Goal: Information Seeking & Learning: Compare options

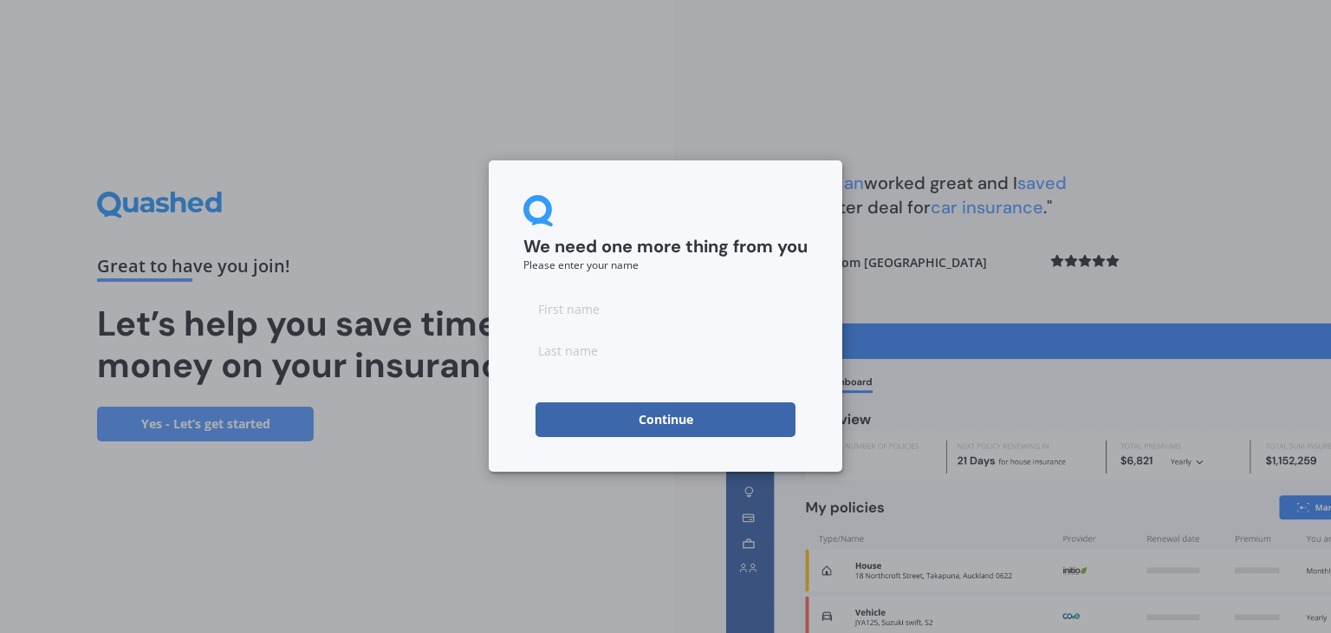
click at [583, 313] on input at bounding box center [665, 308] width 284 height 35
type input "[PERSON_NAME]"
type input "Lim"
click at [673, 421] on button "Continue" at bounding box center [666, 419] width 260 height 35
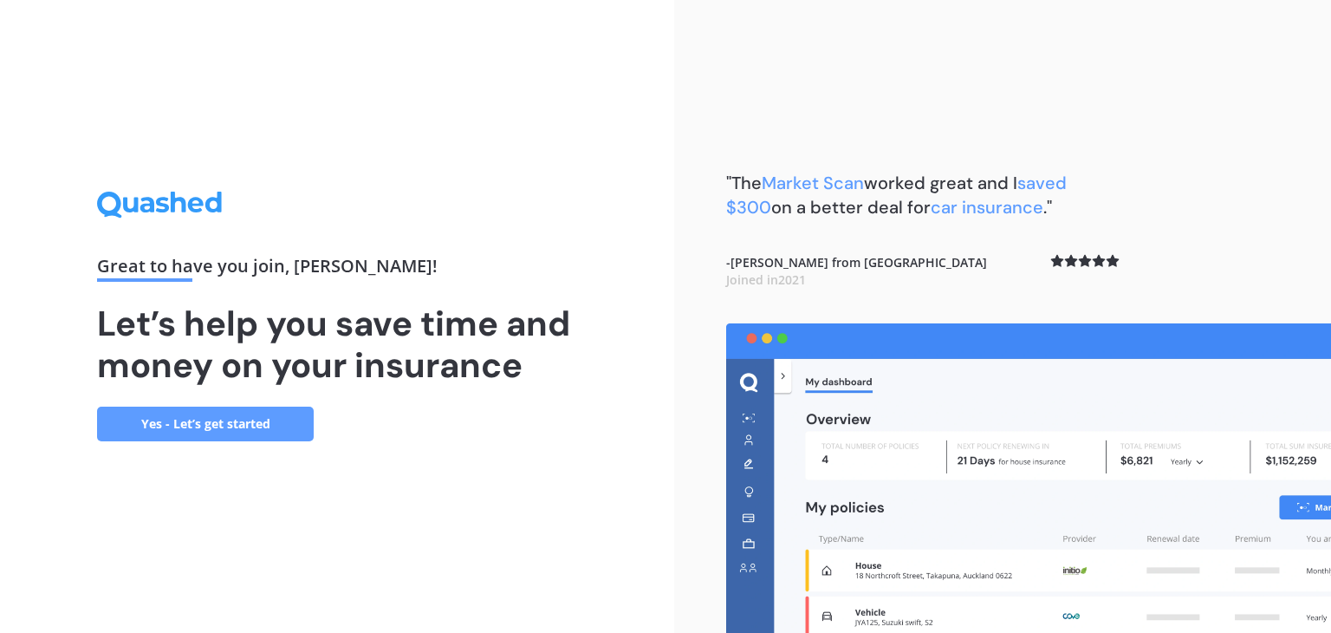
click at [201, 425] on link "Yes - Let’s get started" at bounding box center [205, 423] width 217 height 35
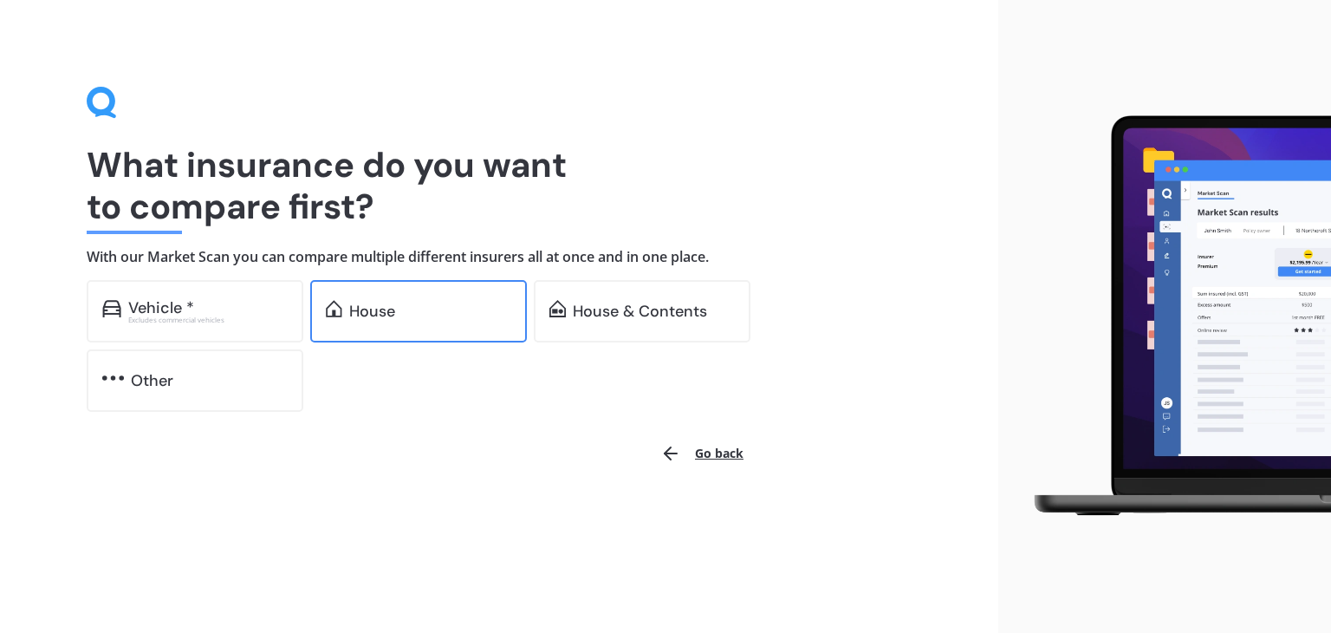
click at [419, 317] on div "House" at bounding box center [430, 310] width 162 height 17
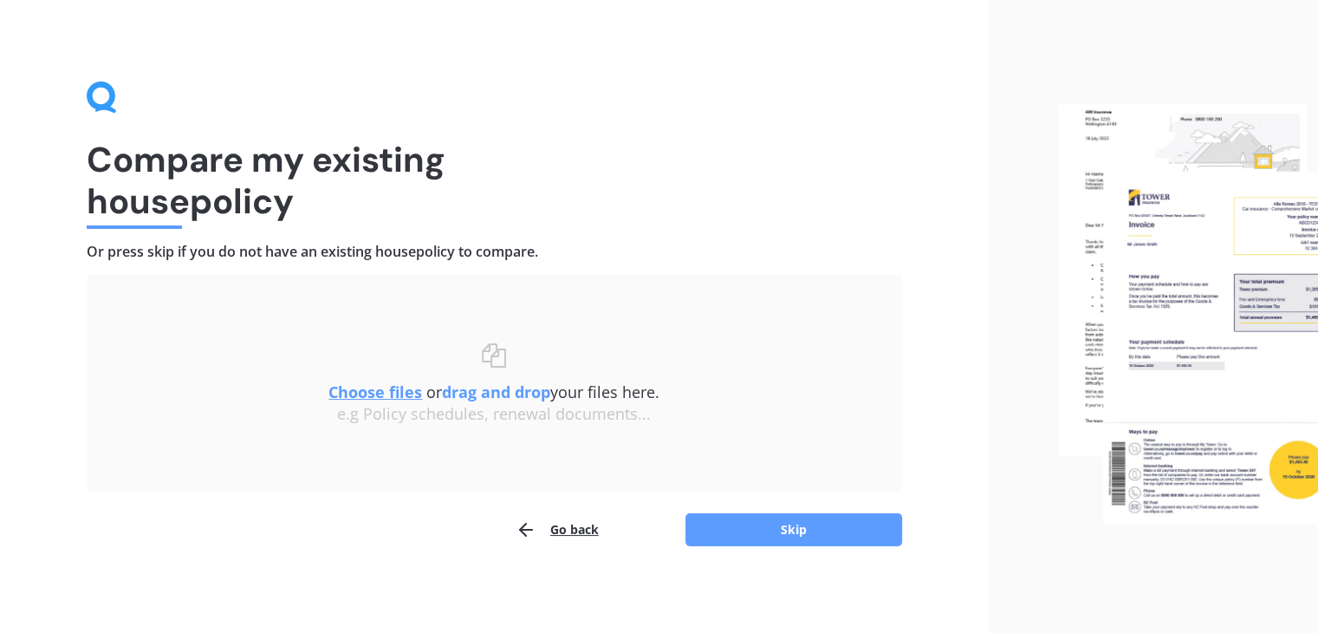
scroll to position [6, 0]
click at [374, 393] on u "Choose files" at bounding box center [375, 390] width 94 height 21
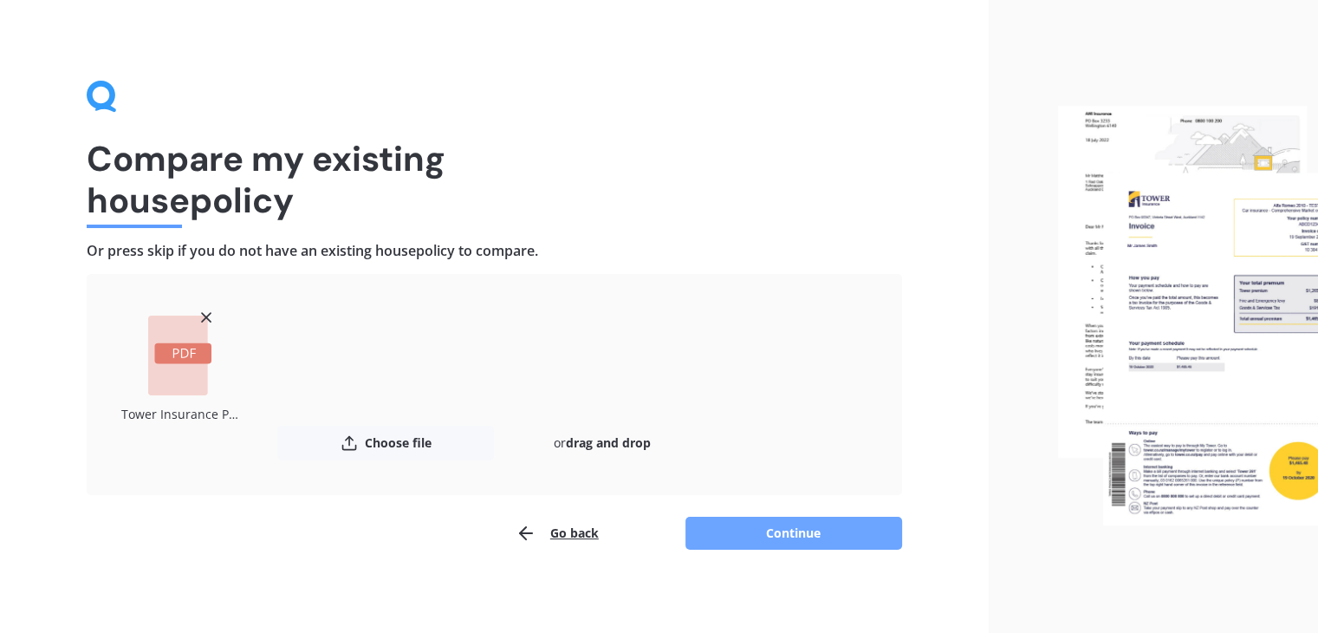
click at [815, 535] on button "Continue" at bounding box center [794, 533] width 217 height 33
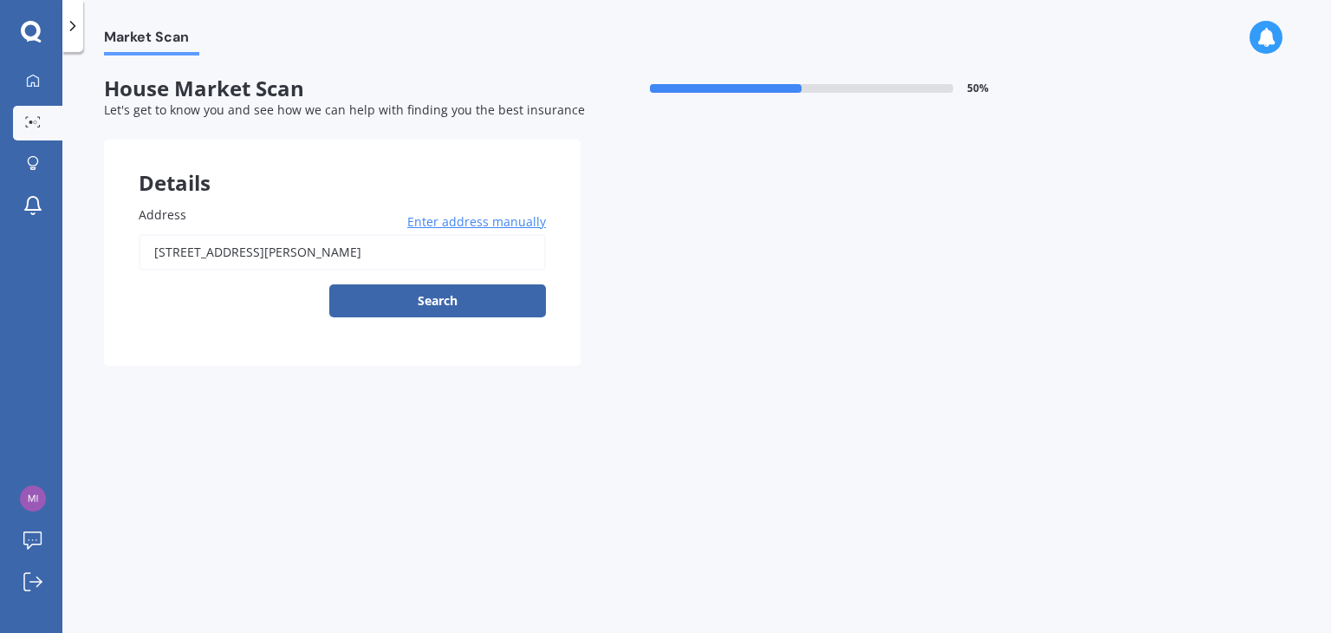
click at [445, 257] on input "[STREET_ADDRESS][PERSON_NAME]" at bounding box center [342, 252] width 407 height 36
type input "[STREET_ADDRESS][PERSON_NAME]"
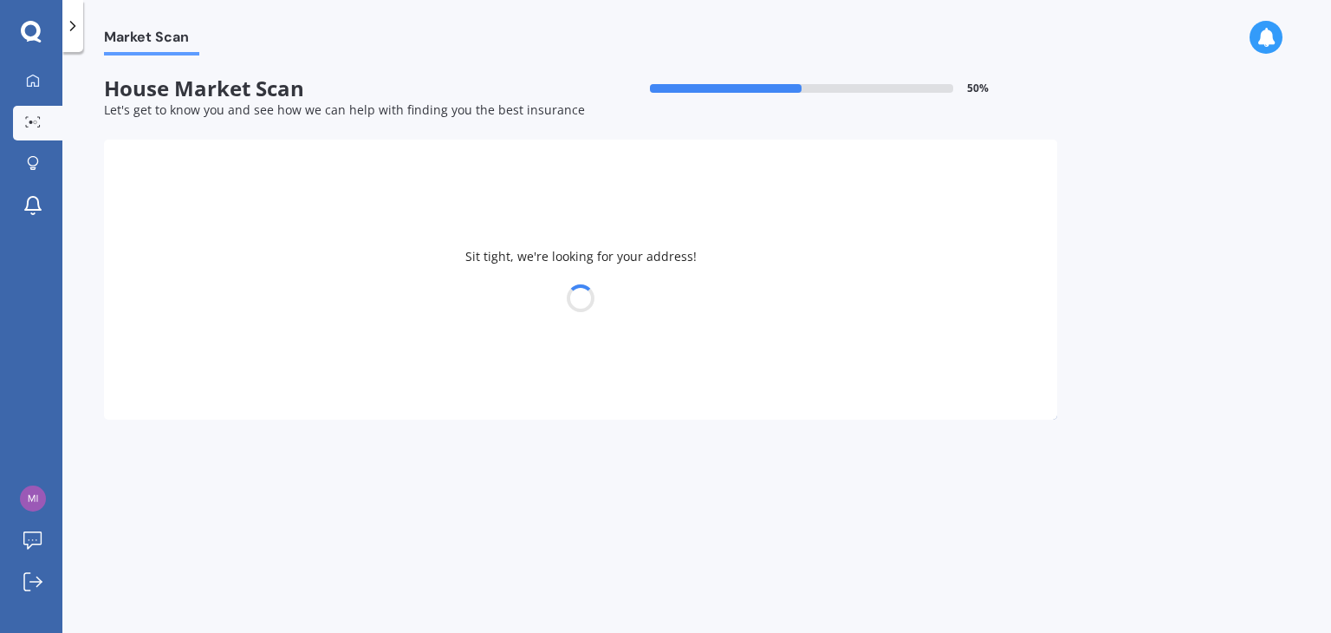
click at [443, 299] on div at bounding box center [580, 298] width 953 height 24
click at [445, 304] on div at bounding box center [580, 298] width 953 height 24
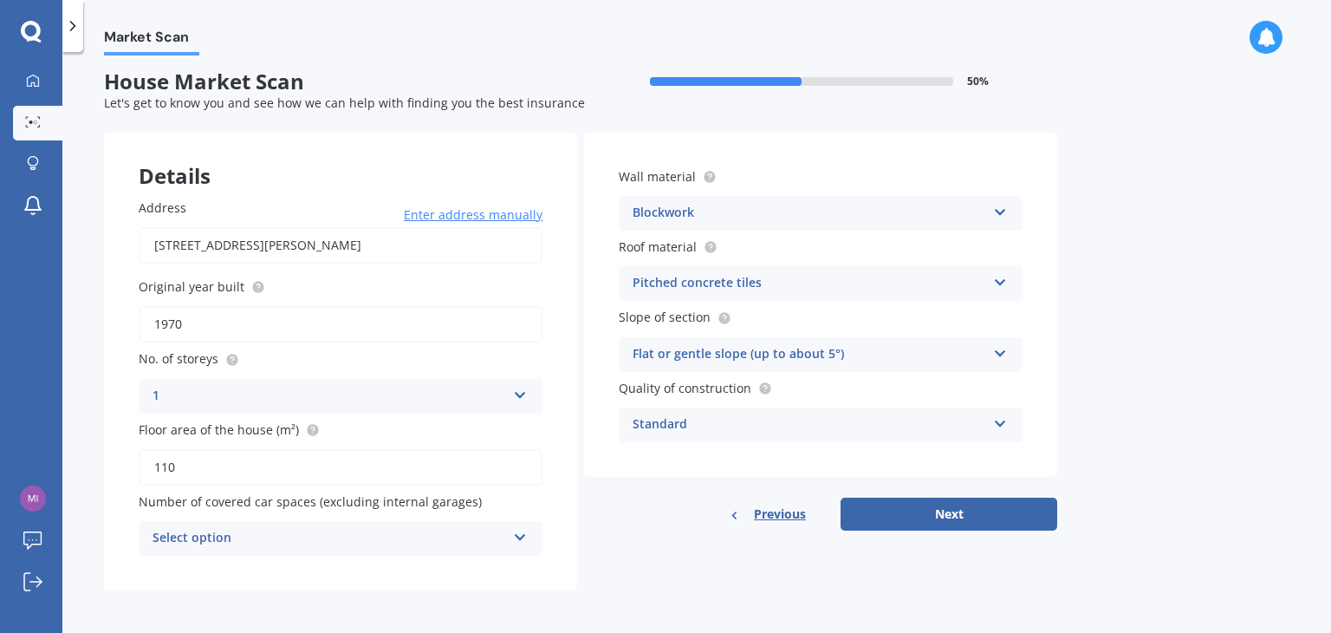
scroll to position [9, 0]
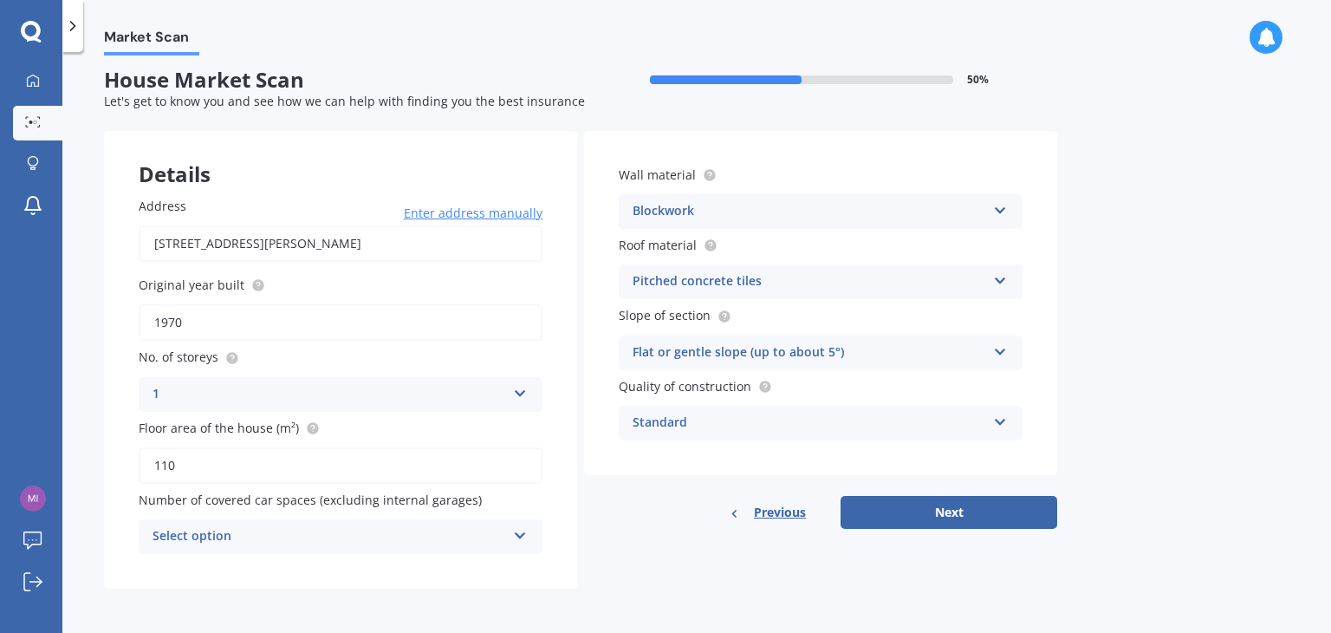
click at [990, 206] on div "Blockwork Artificial weatherboard/plank cladding Blockwork Brick veneer Double …" at bounding box center [821, 211] width 404 height 35
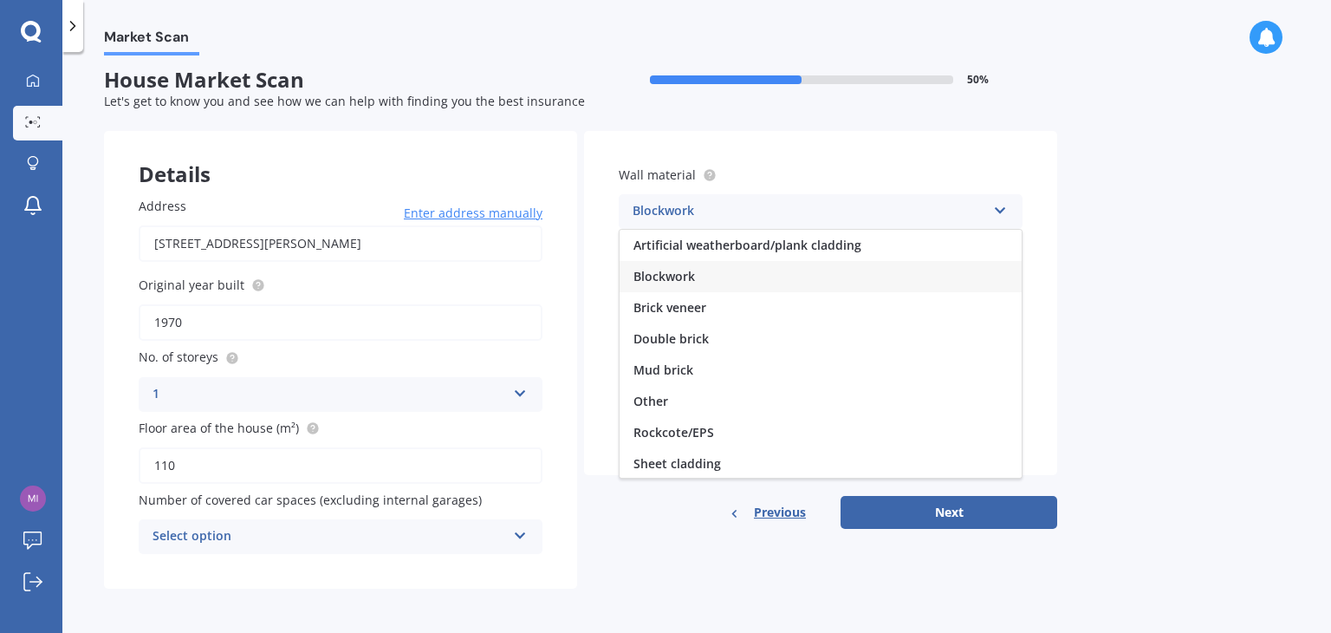
click at [990, 206] on div "Blockwork Artificial weatherboard/plank cladding Blockwork Brick veneer Double …" at bounding box center [821, 211] width 404 height 35
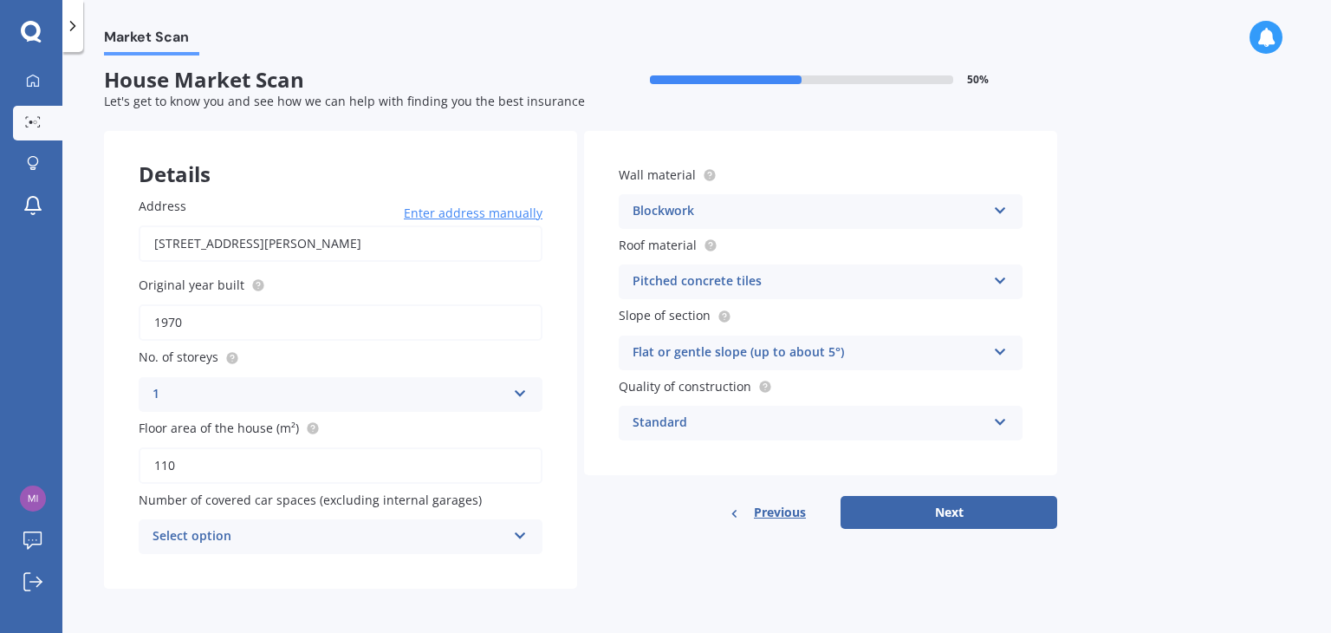
click at [1041, 219] on div "Wall material Blockwork Artificial weatherboard/plank cladding Blockwork Brick …" at bounding box center [820, 303] width 473 height 344
click at [709, 245] on icon at bounding box center [710, 244] width 3 height 3
click at [926, 511] on button "Next" at bounding box center [949, 512] width 217 height 33
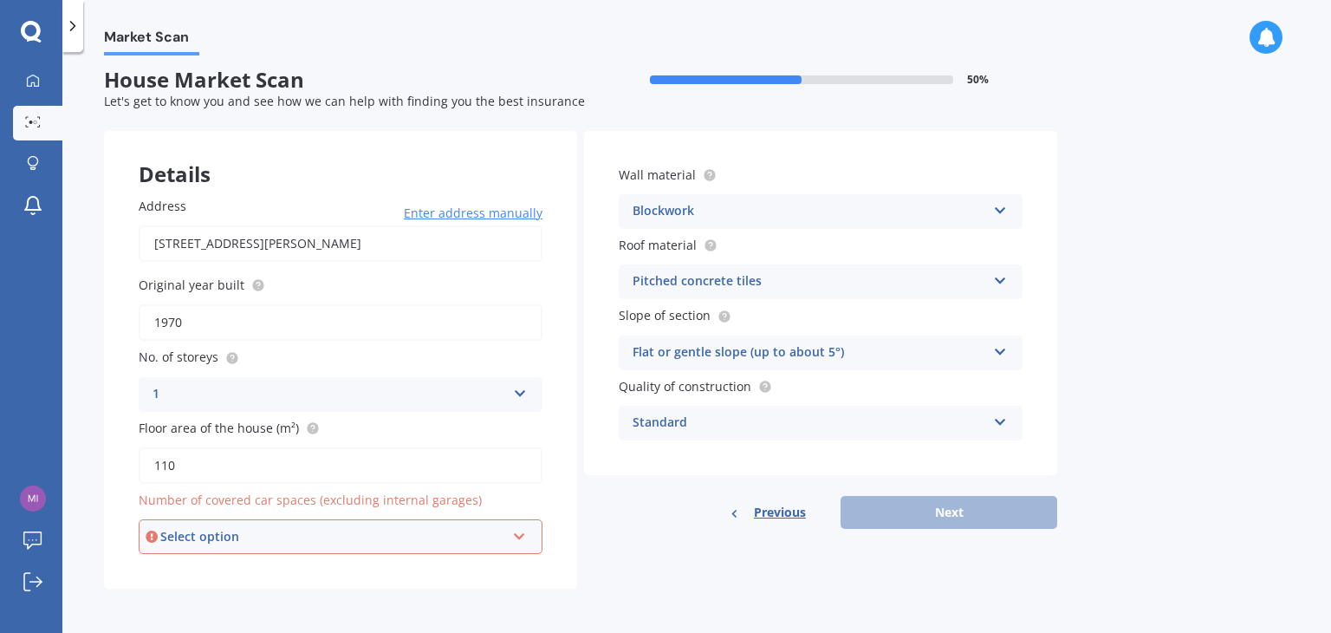
click at [440, 531] on div "Select option" at bounding box center [332, 536] width 345 height 19
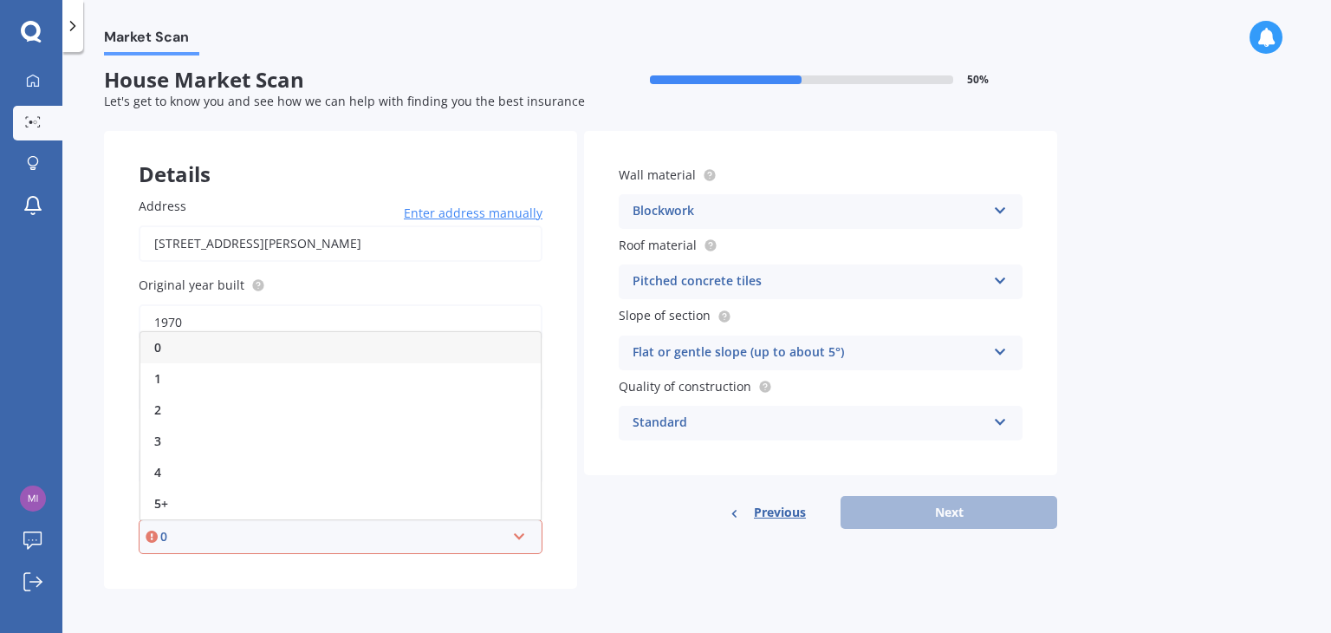
click at [433, 341] on div "0" at bounding box center [340, 347] width 400 height 31
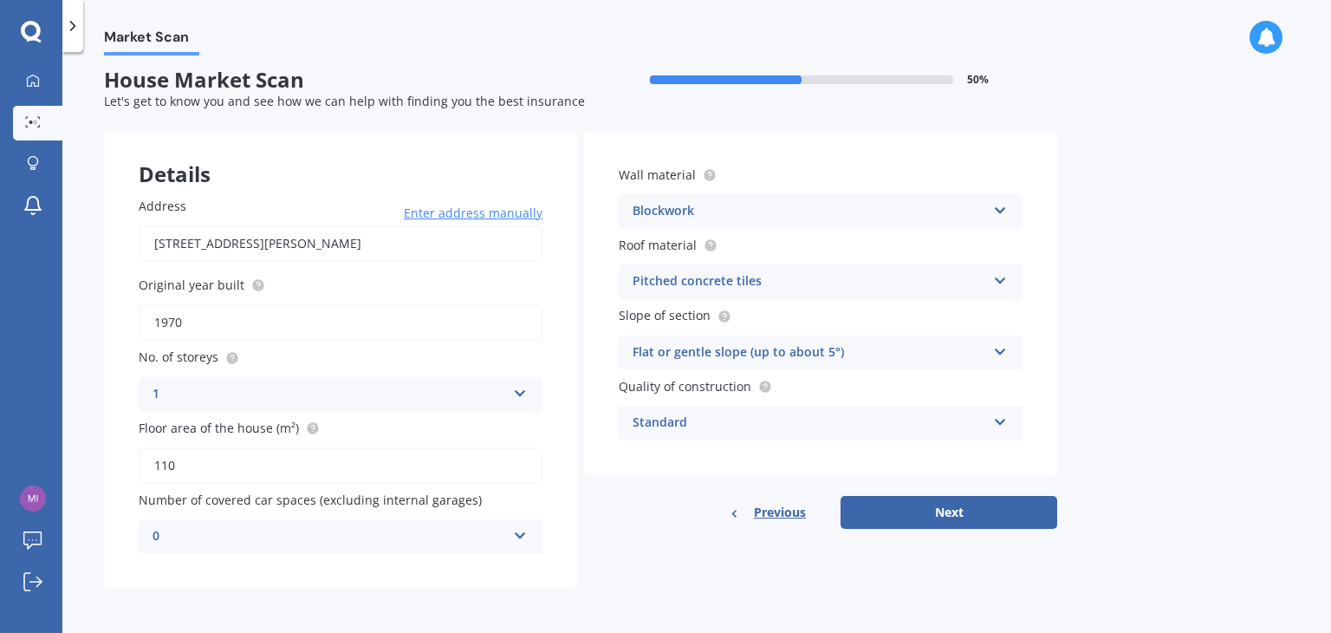
click at [602, 566] on div "Details Address [STREET_ADDRESS][PERSON_NAME] Enter address manually Search Ori…" at bounding box center [580, 360] width 953 height 458
click at [941, 510] on button "Next" at bounding box center [949, 512] width 217 height 33
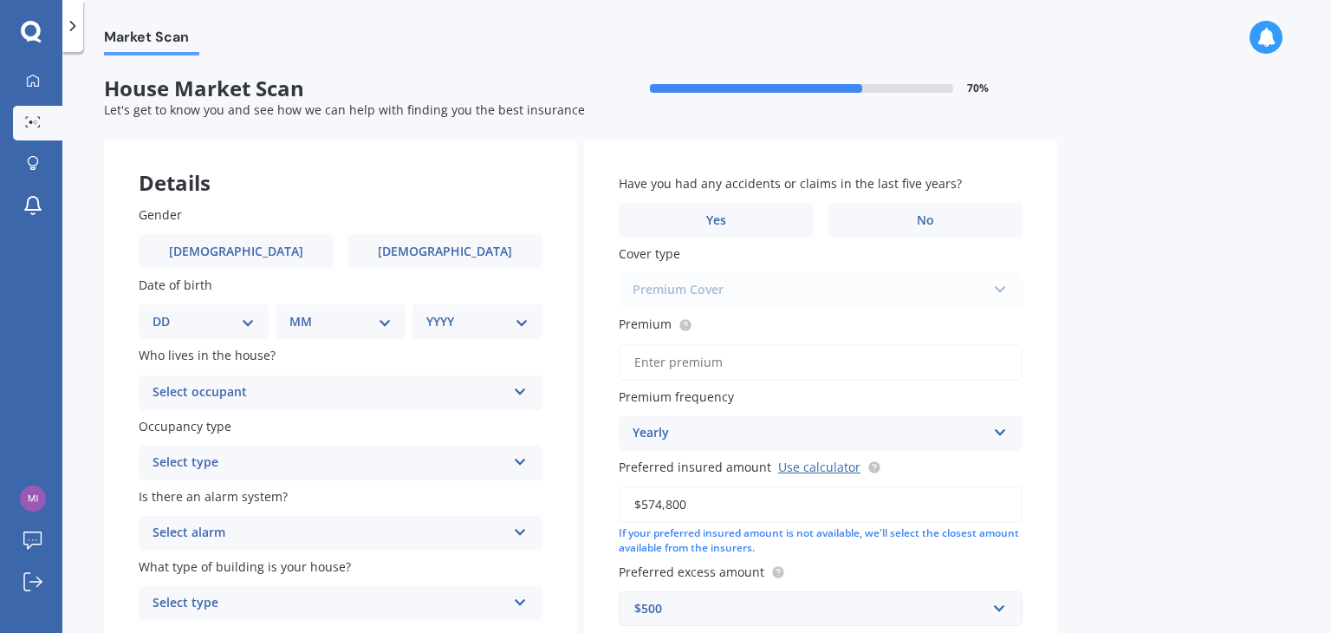
scroll to position [87, 0]
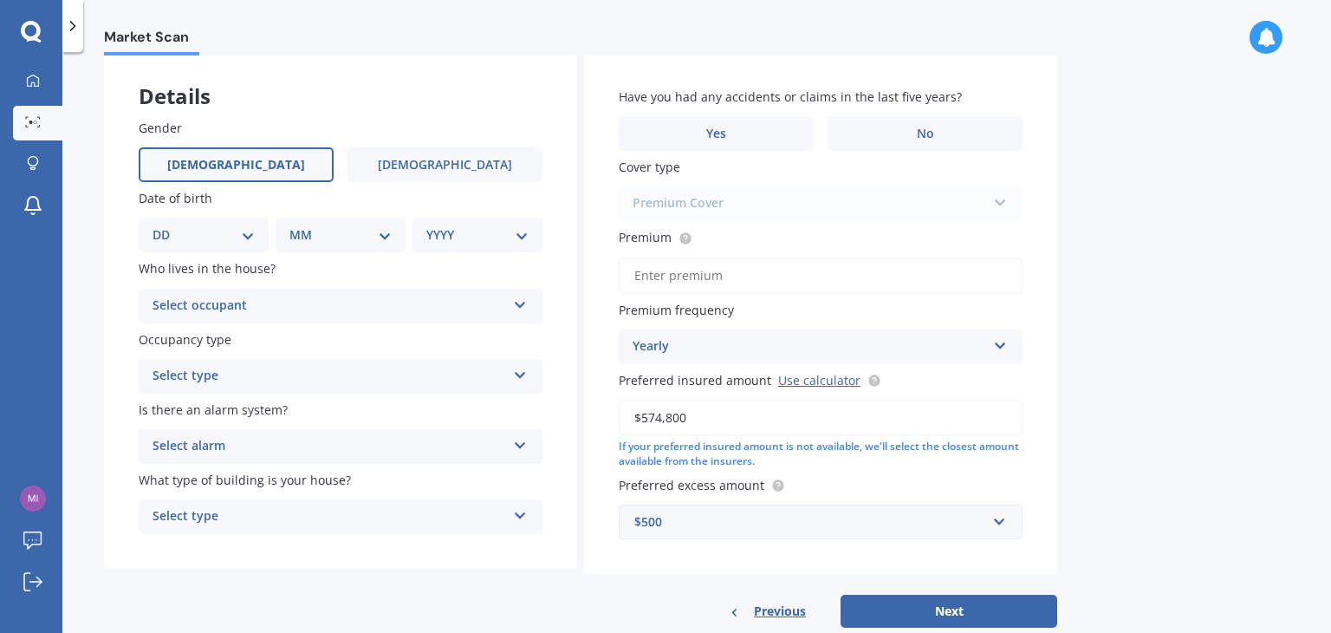
click at [256, 167] on label "[DEMOGRAPHIC_DATA]" at bounding box center [236, 164] width 195 height 35
click at [0, 0] on input "[DEMOGRAPHIC_DATA]" at bounding box center [0, 0] width 0 height 0
click at [252, 231] on select "DD 01 02 03 04 05 06 07 08 09 10 11 12 13 14 15 16 17 18 19 20 21 22 23 24 25 2…" at bounding box center [204, 234] width 102 height 19
select select "08"
click at [166, 225] on select "DD 01 02 03 04 05 06 07 08 09 10 11 12 13 14 15 16 17 18 19 20 21 22 23 24 25 2…" at bounding box center [204, 234] width 102 height 19
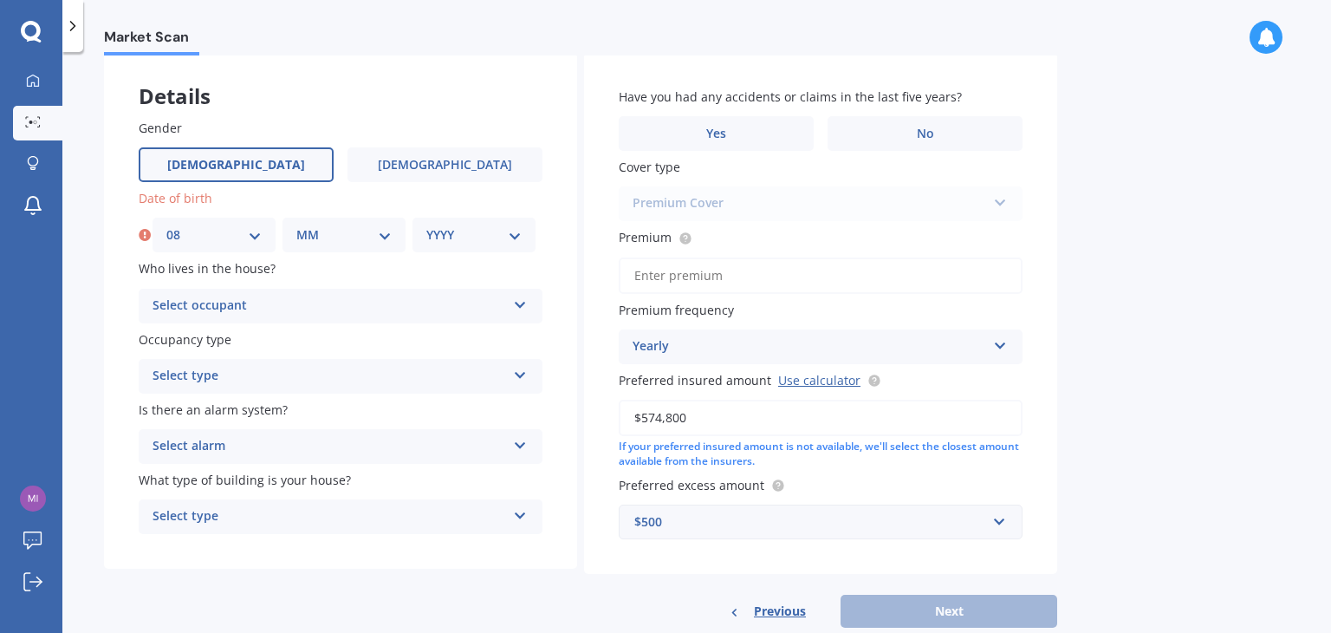
click at [361, 233] on select "MM 01 02 03 04 05 06 07 08 09 10 11 12" at bounding box center [343, 234] width 95 height 19
select select "07"
click at [296, 225] on select "MM 01 02 03 04 05 06 07 08 09 10 11 12" at bounding box center [343, 234] width 95 height 19
click at [485, 224] on div "YYYY 2009 2008 2007 2006 2005 2004 2003 2002 2001 2000 1999 1998 1997 1996 1995…" at bounding box center [474, 235] width 123 height 35
click at [484, 240] on select "YYYY 2009 2008 2007 2006 2005 2004 2003 2002 2001 2000 1999 1998 1997 1996 1995…" at bounding box center [473, 234] width 95 height 19
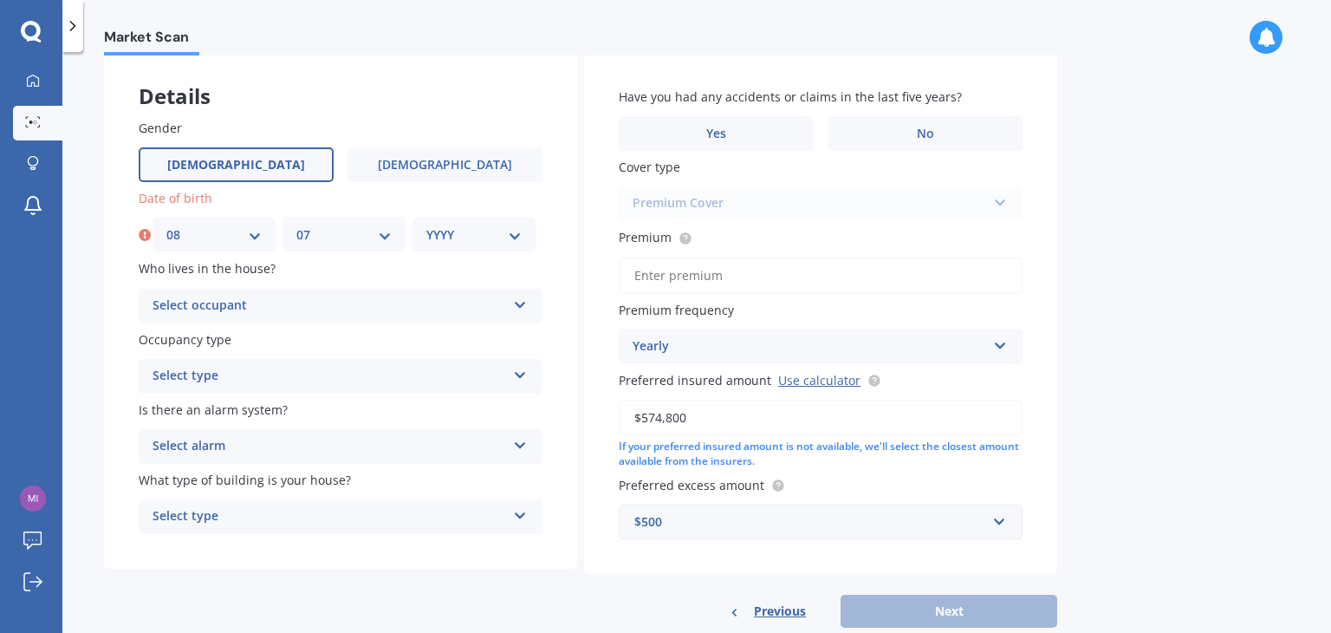
select select "1977"
click at [426, 225] on select "YYYY 2009 2008 2007 2006 2005 2004 2003 2002 2001 2000 1999 1998 1997 1996 1995…" at bounding box center [473, 234] width 95 height 19
click at [448, 307] on div "Select occupant" at bounding box center [330, 306] width 354 height 21
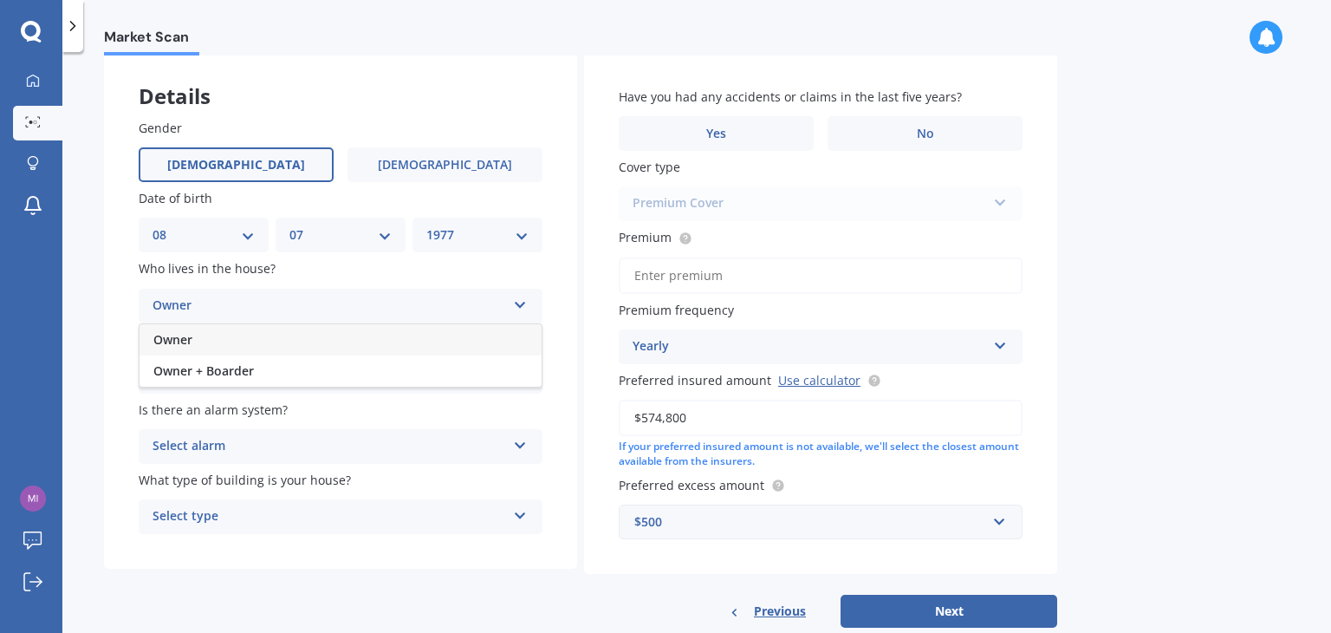
click at [406, 341] on div "Owner" at bounding box center [341, 339] width 402 height 31
click at [388, 379] on div "Select type" at bounding box center [330, 376] width 354 height 21
click at [373, 408] on div "Permanent" at bounding box center [341, 409] width 402 height 31
click at [405, 445] on div "Select alarm" at bounding box center [330, 446] width 354 height 21
click at [304, 440] on div "Yes, monitored" at bounding box center [330, 446] width 354 height 21
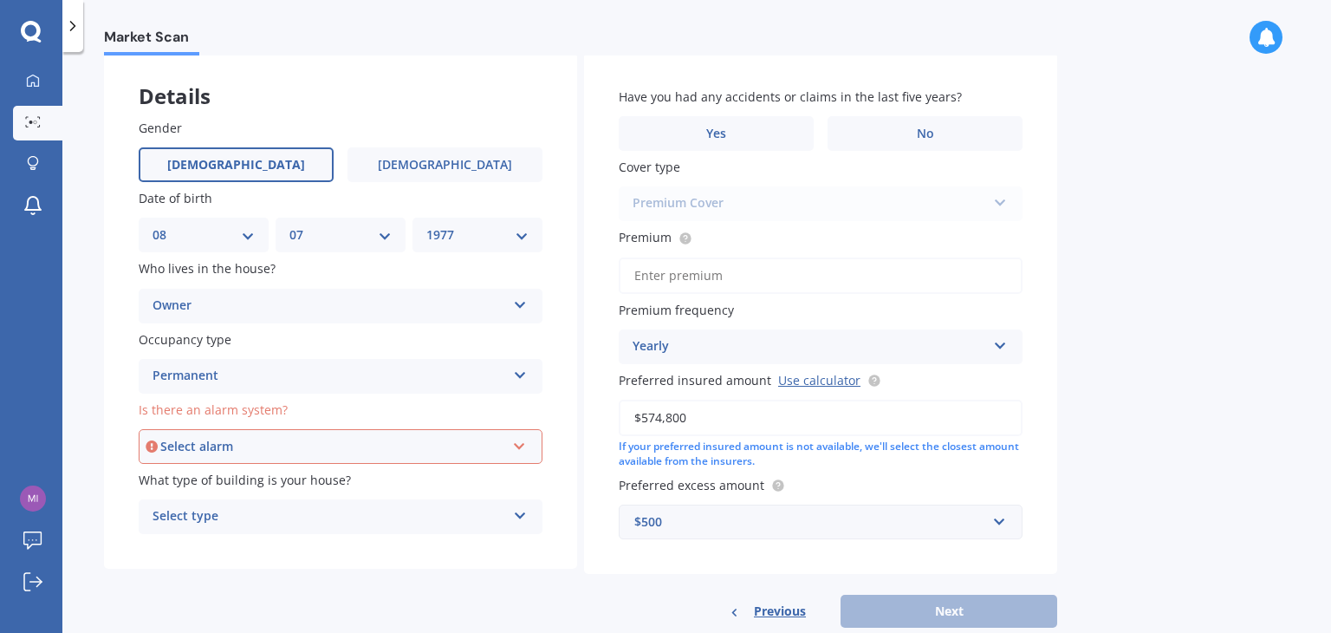
click at [367, 452] on div "Select alarm" at bounding box center [332, 446] width 345 height 19
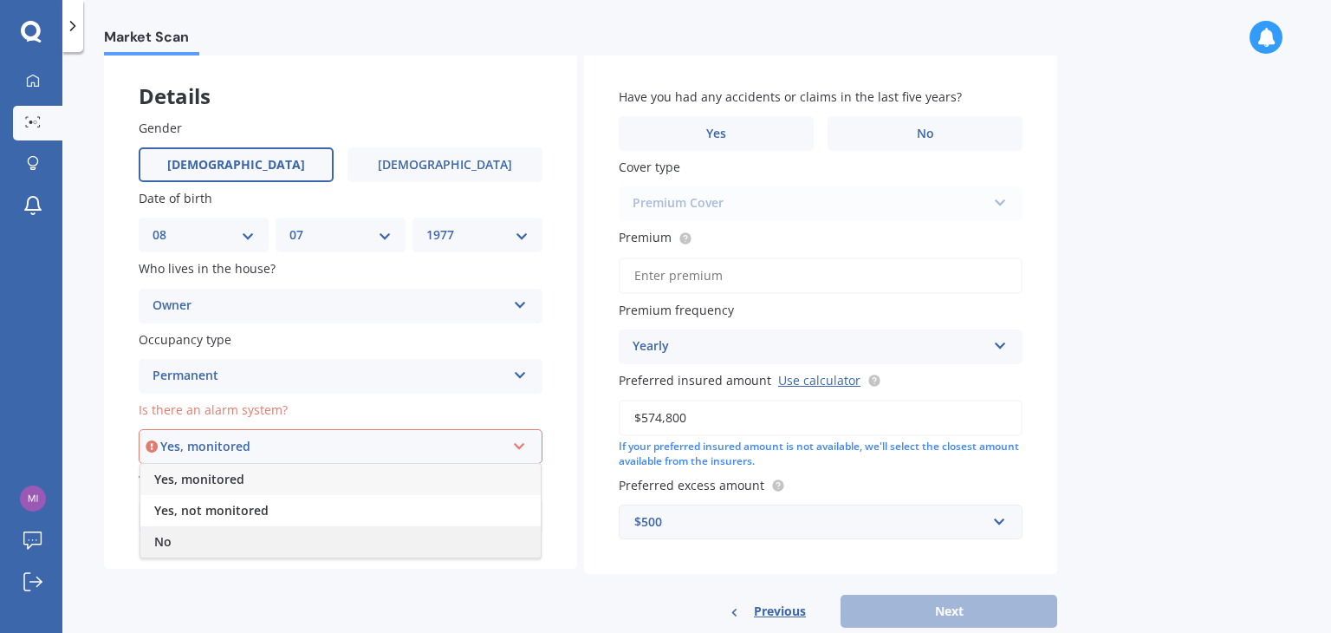
click at [322, 543] on div "No" at bounding box center [340, 541] width 400 height 31
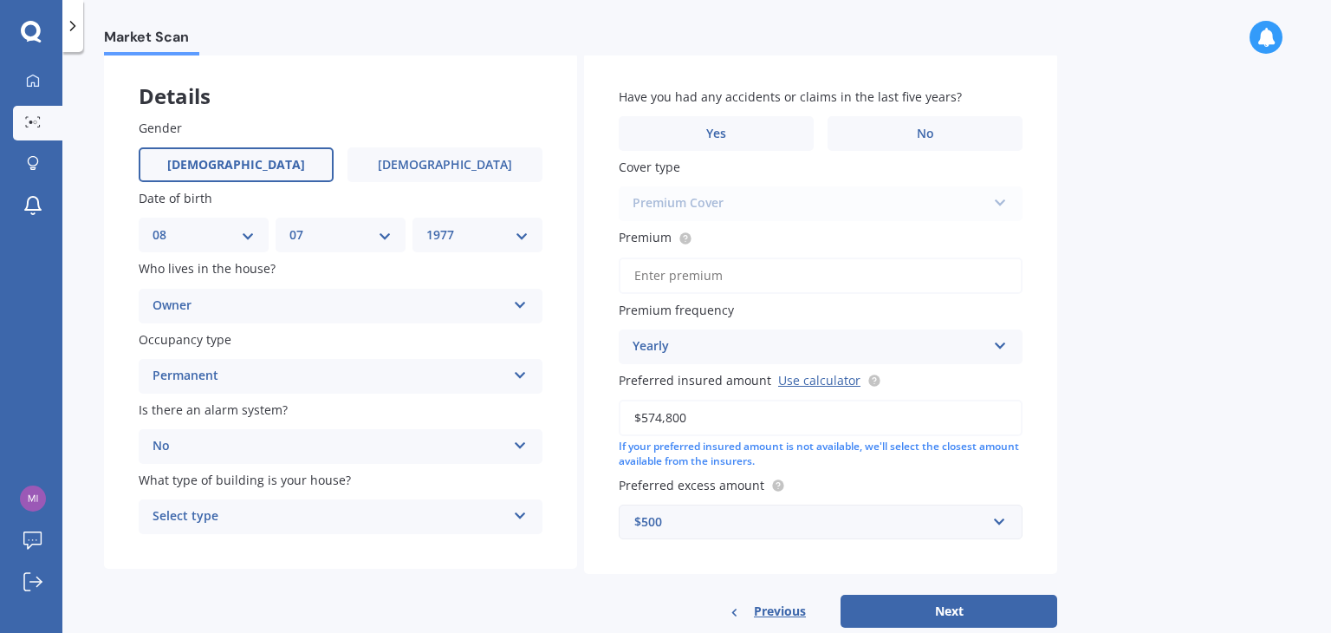
click at [406, 521] on div "Select type" at bounding box center [330, 516] width 354 height 21
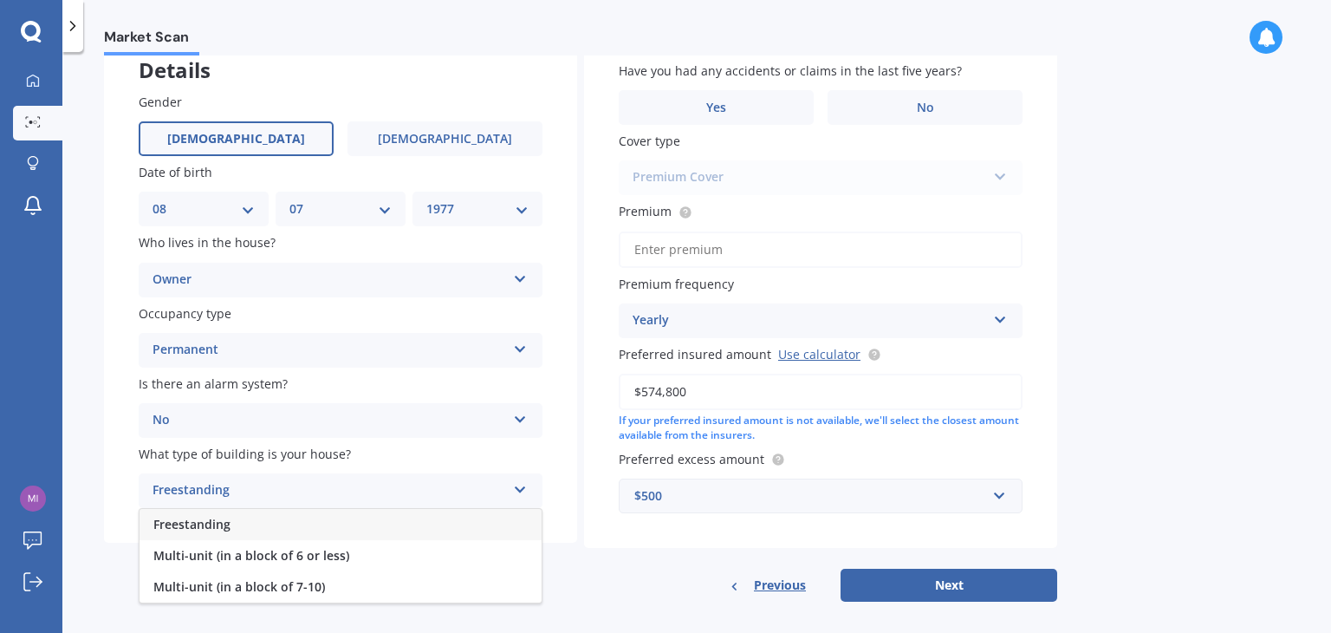
scroll to position [126, 0]
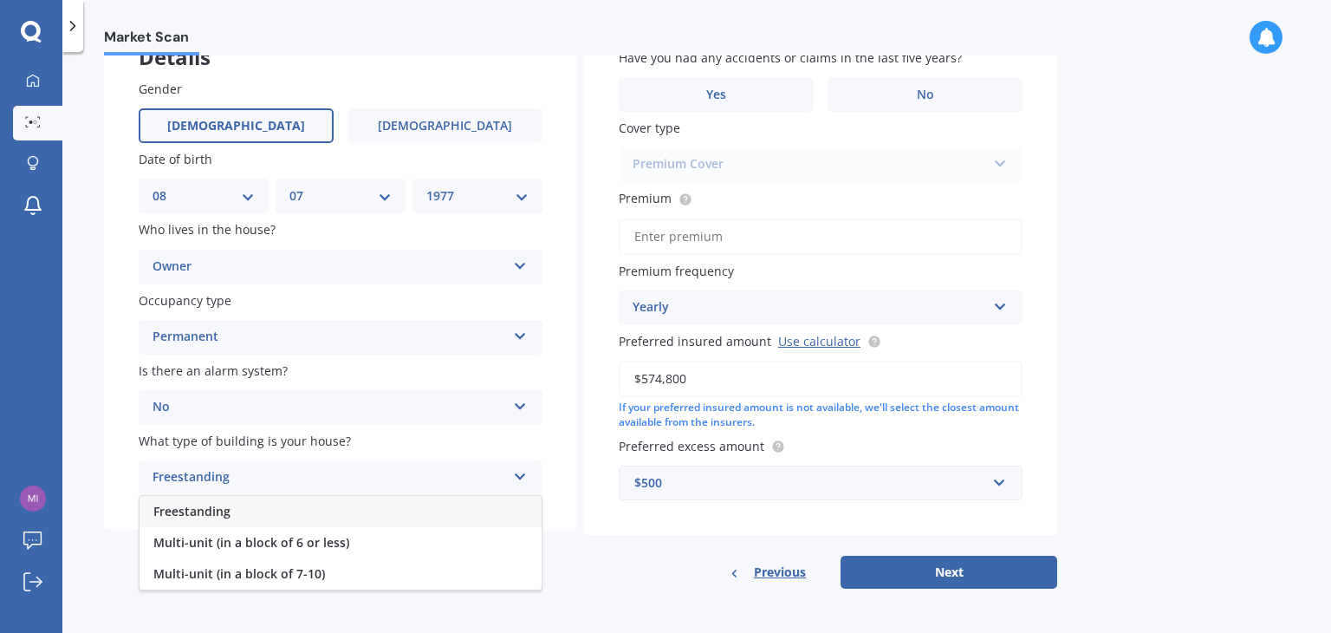
click at [400, 516] on div "Freestanding" at bounding box center [341, 511] width 402 height 31
click at [537, 517] on div "Gender [DEMOGRAPHIC_DATA] [DEMOGRAPHIC_DATA] Date of birth DD 01 02 03 04 05 06…" at bounding box center [340, 287] width 473 height 485
click at [517, 477] on icon at bounding box center [520, 473] width 15 height 12
click at [315, 539] on span "Multi-unit (in a block of 6 or less)" at bounding box center [251, 542] width 196 height 16
click at [513, 478] on icon at bounding box center [520, 473] width 15 height 12
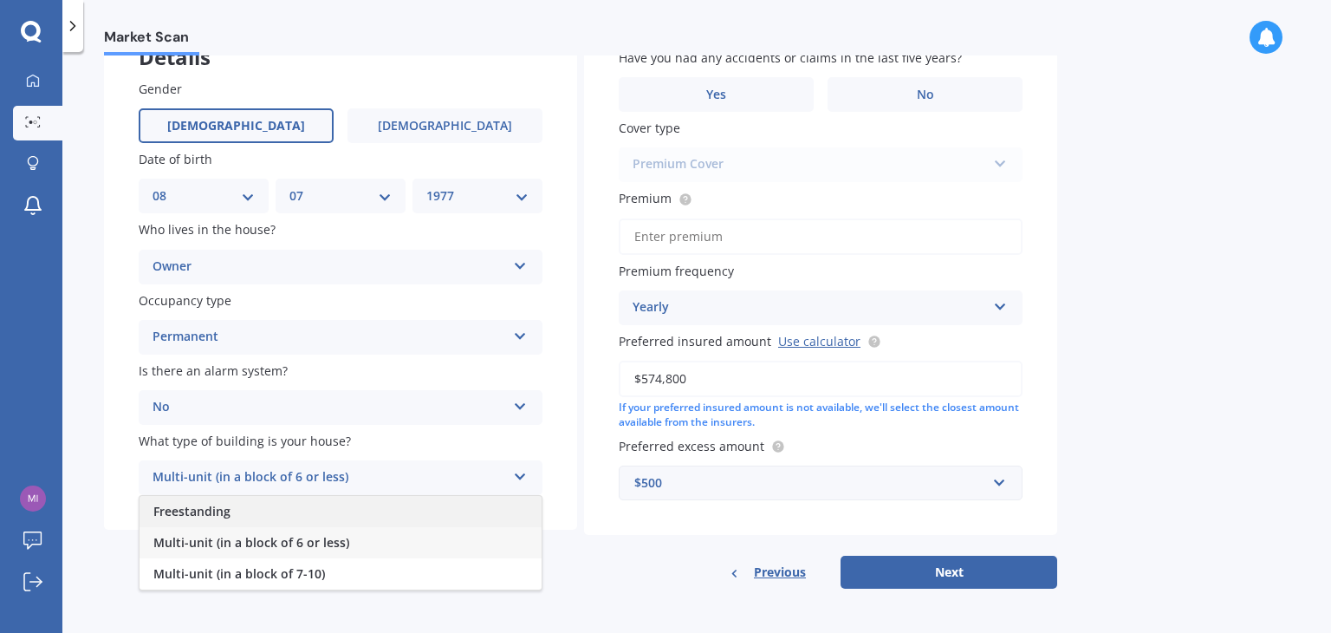
click at [416, 507] on div "Freestanding" at bounding box center [341, 511] width 402 height 31
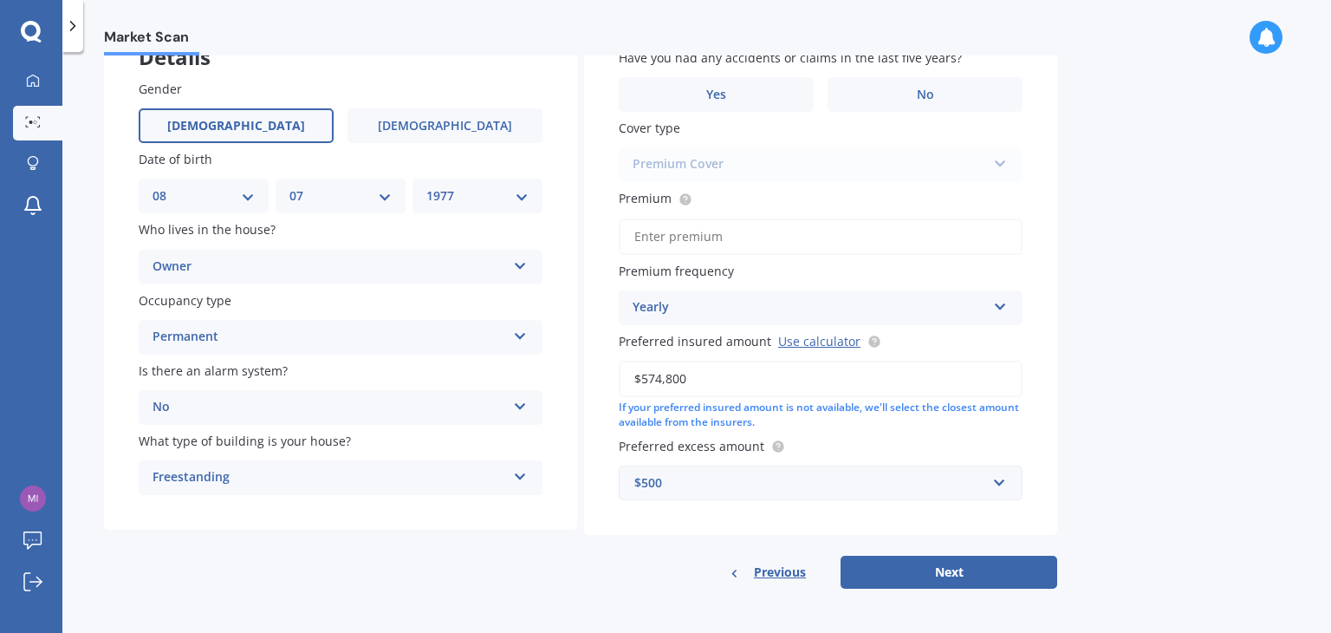
scroll to position [39, 0]
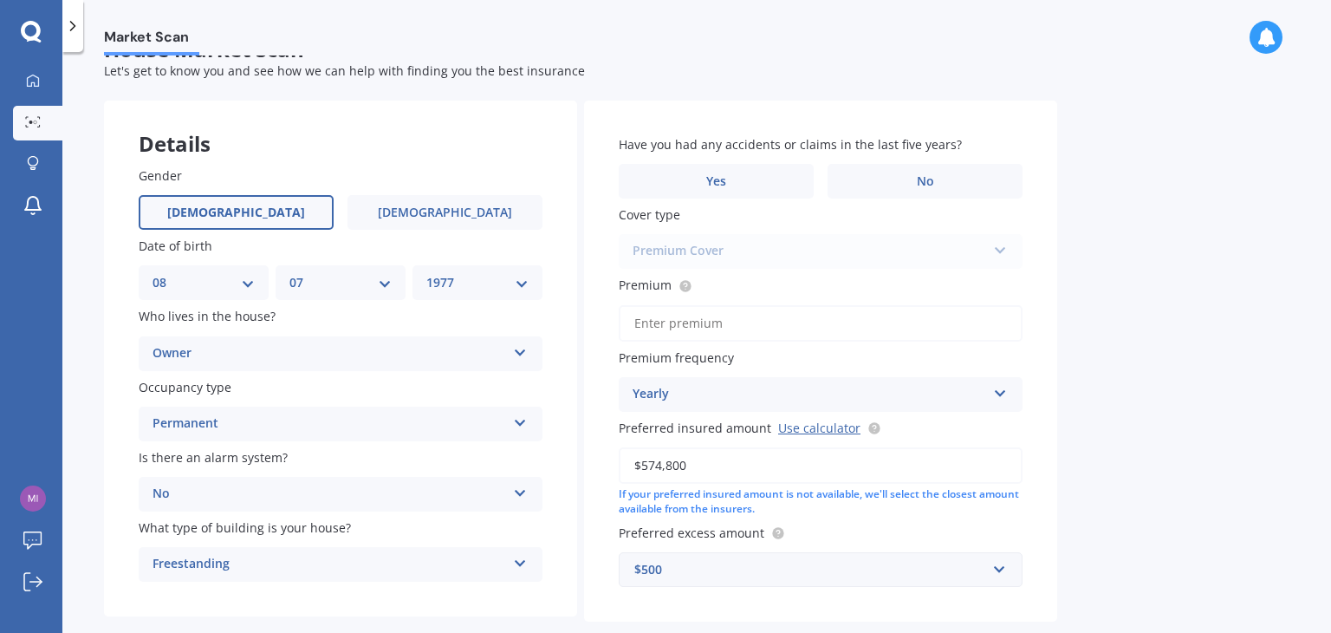
click at [1131, 286] on div "Market Scan House Market Scan 70 % Let's get to know you and see how we can hel…" at bounding box center [696, 345] width 1269 height 581
click at [916, 171] on label "No" at bounding box center [925, 181] width 195 height 35
click at [0, 0] on input "No" at bounding box center [0, 0] width 0 height 0
click at [990, 257] on div "Premium Cover Standard Cover Premium Cover Plus" at bounding box center [821, 251] width 404 height 35
click at [996, 248] on div "Premium Cover Standard Cover Premium Cover Plus" at bounding box center [821, 251] width 404 height 35
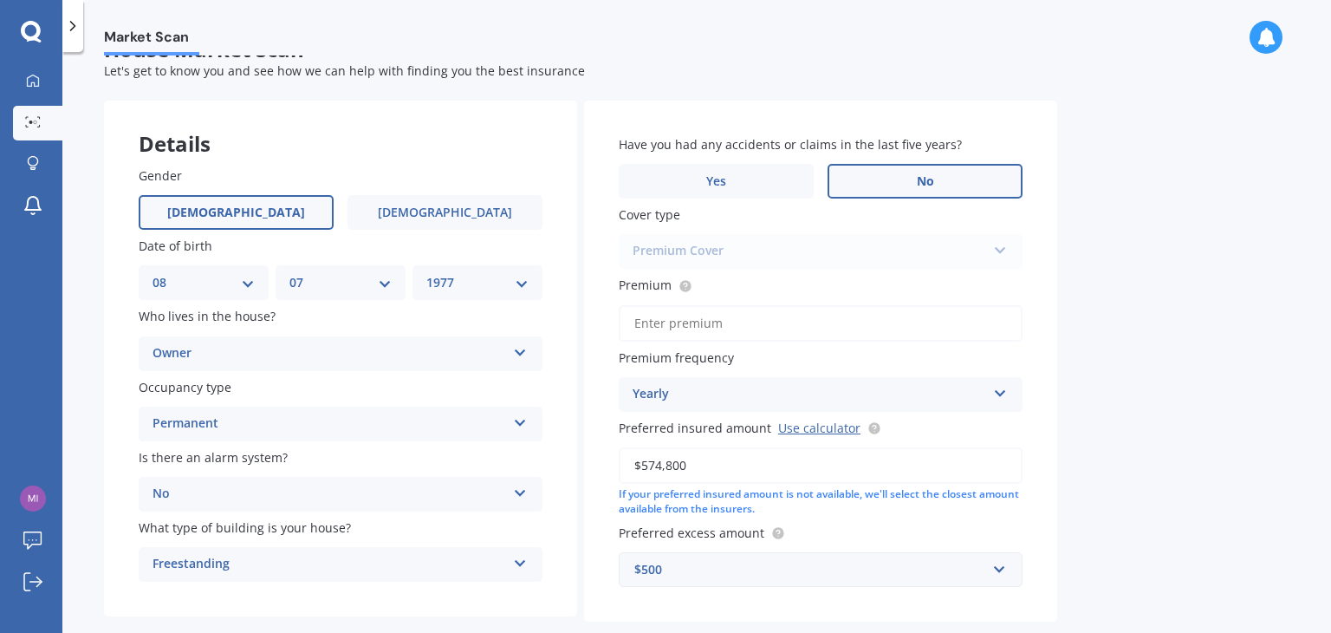
scroll to position [126, 0]
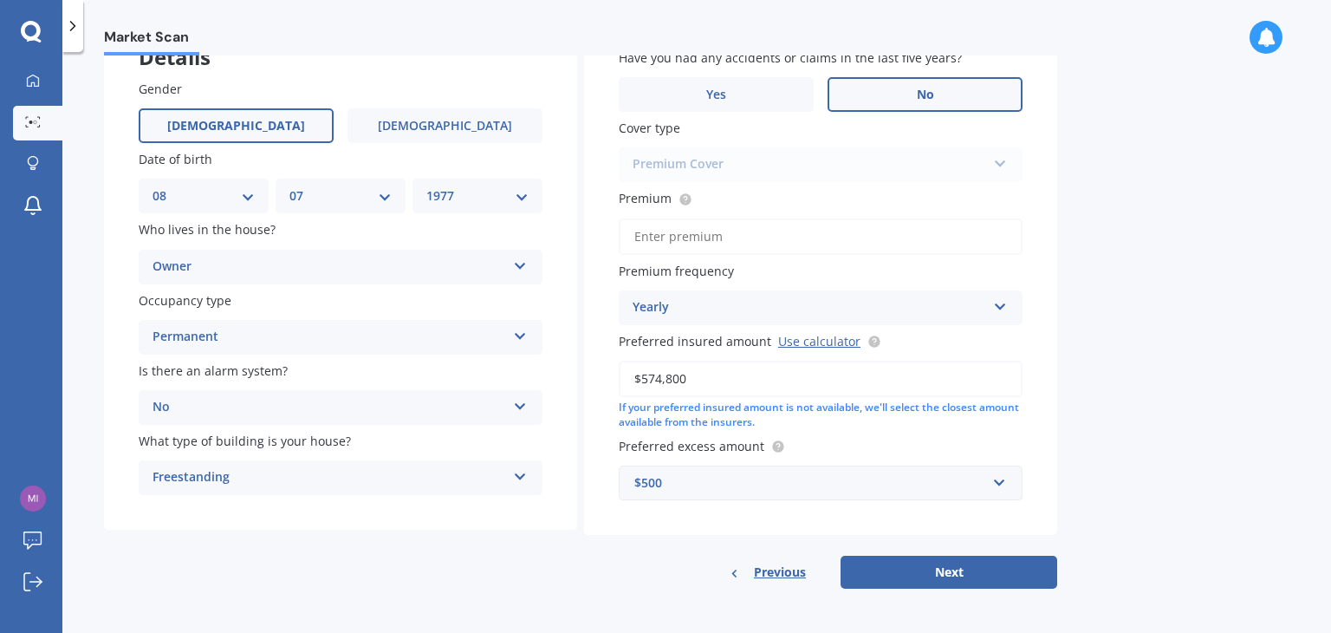
click at [796, 224] on input "Premium" at bounding box center [821, 236] width 404 height 36
click at [685, 198] on icon at bounding box center [685, 197] width 3 height 3
click at [978, 237] on input "Premium" at bounding box center [821, 236] width 404 height 36
click at [989, 302] on div "Yearly Yearly Six-Monthly Quarterly Monthly Fortnightly Weekly" at bounding box center [821, 307] width 404 height 35
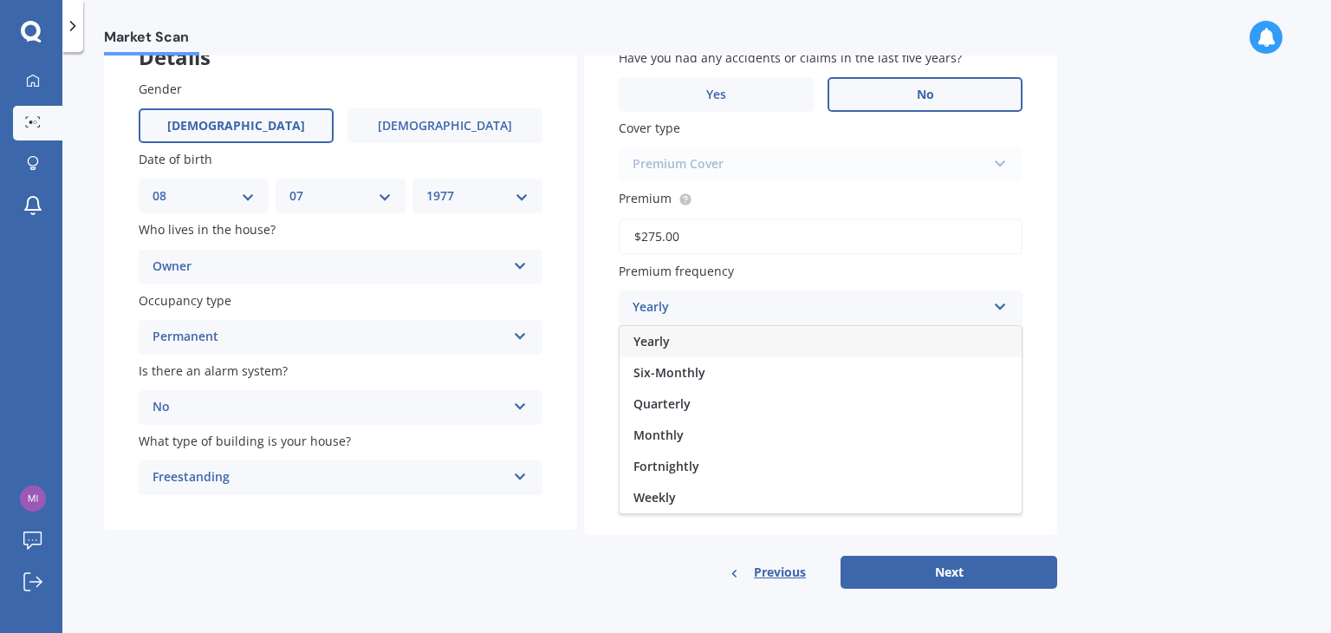
click at [804, 431] on div "Monthly" at bounding box center [821, 434] width 402 height 31
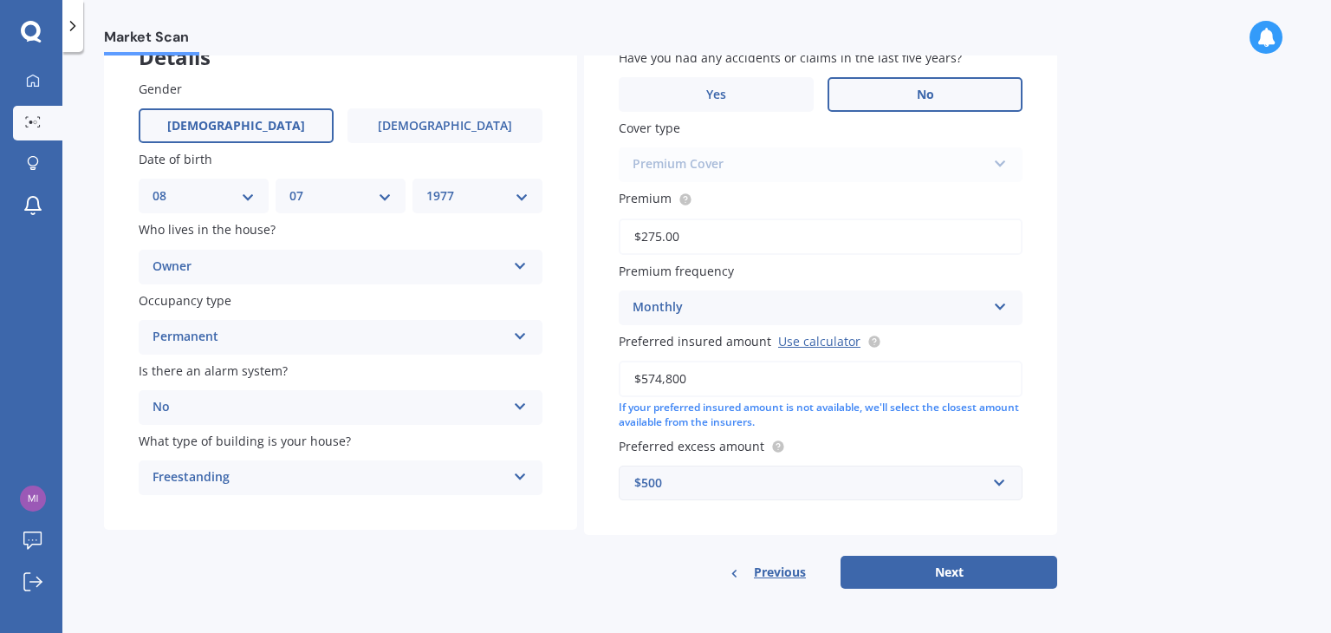
click at [804, 431] on div "Have you had any accidents or claims in the last five years? Yes No Cover type …" at bounding box center [820, 274] width 473 height 521
click at [787, 226] on input "$275.00" at bounding box center [821, 236] width 404 height 36
drag, startPoint x: 721, startPoint y: 234, endPoint x: 504, endPoint y: 240, distance: 217.6
click at [504, 240] on div "Details Gender [DEMOGRAPHIC_DATA] [DEMOGRAPHIC_DATA] Date of birth DD 01 02 03 …" at bounding box center [580, 301] width 953 height 575
paste input "29.52"
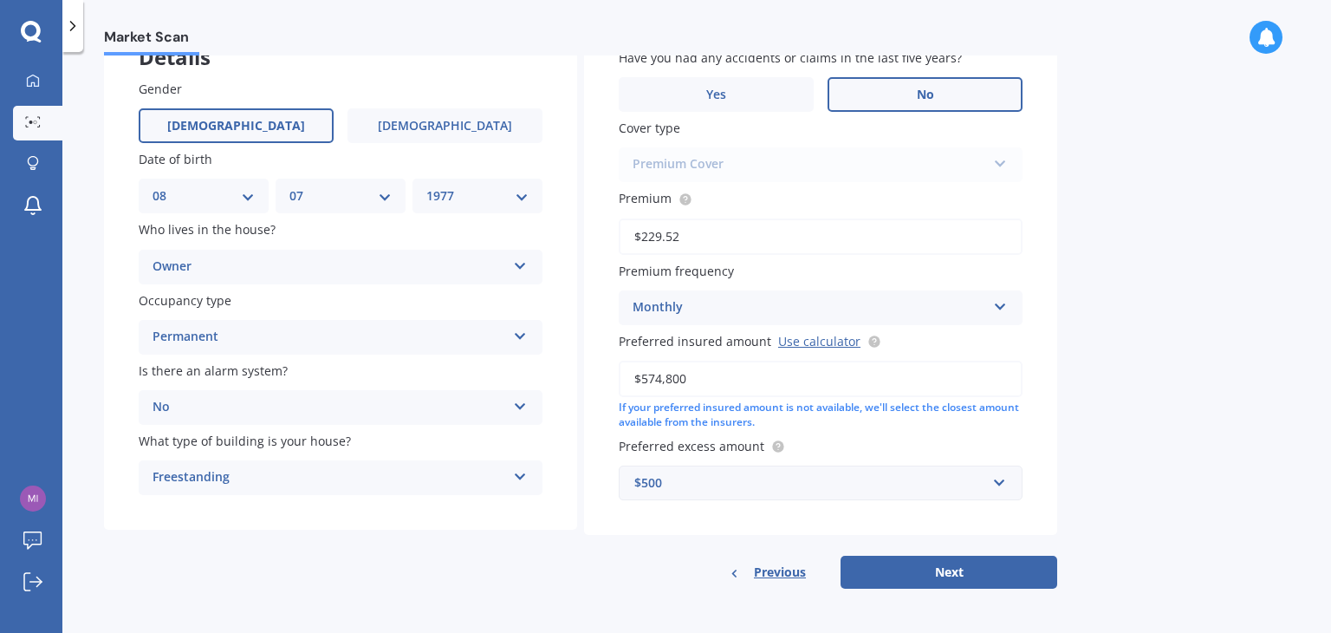
type input "$229.52"
click at [938, 531] on div "Have you had any accidents or claims in the last five years? Yes No Cover type …" at bounding box center [820, 274] width 473 height 521
click at [946, 563] on button "Next" at bounding box center [949, 572] width 217 height 33
select select "08"
select select "07"
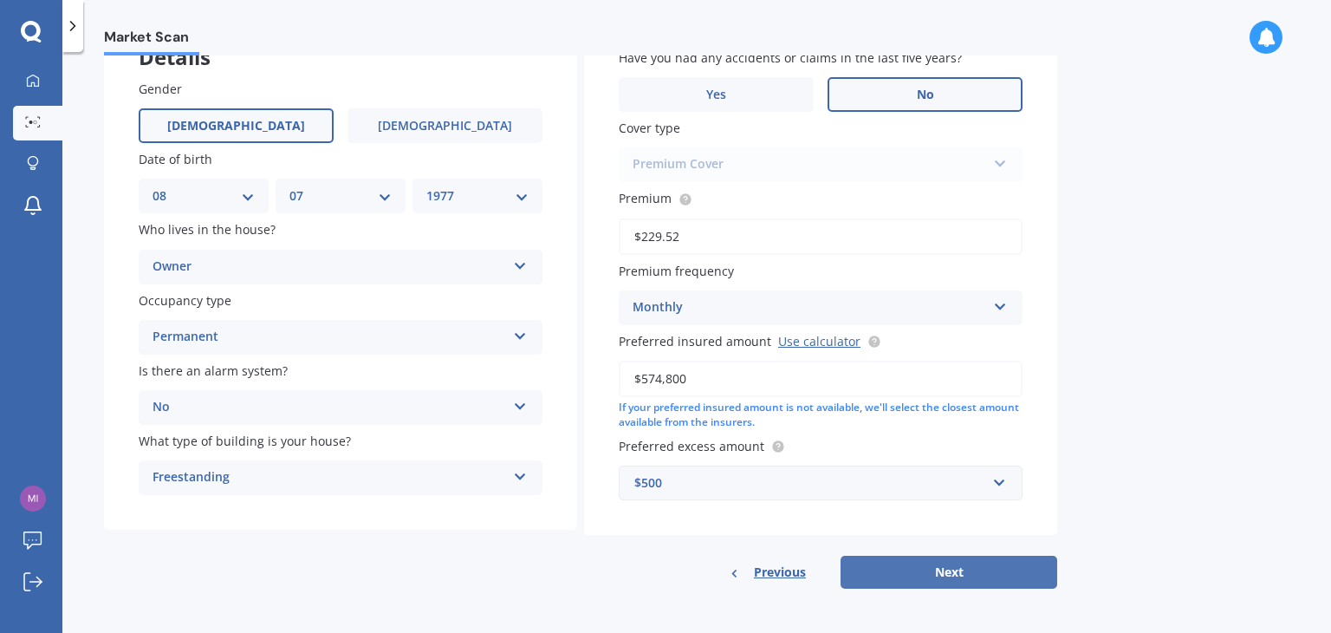
select select "1977"
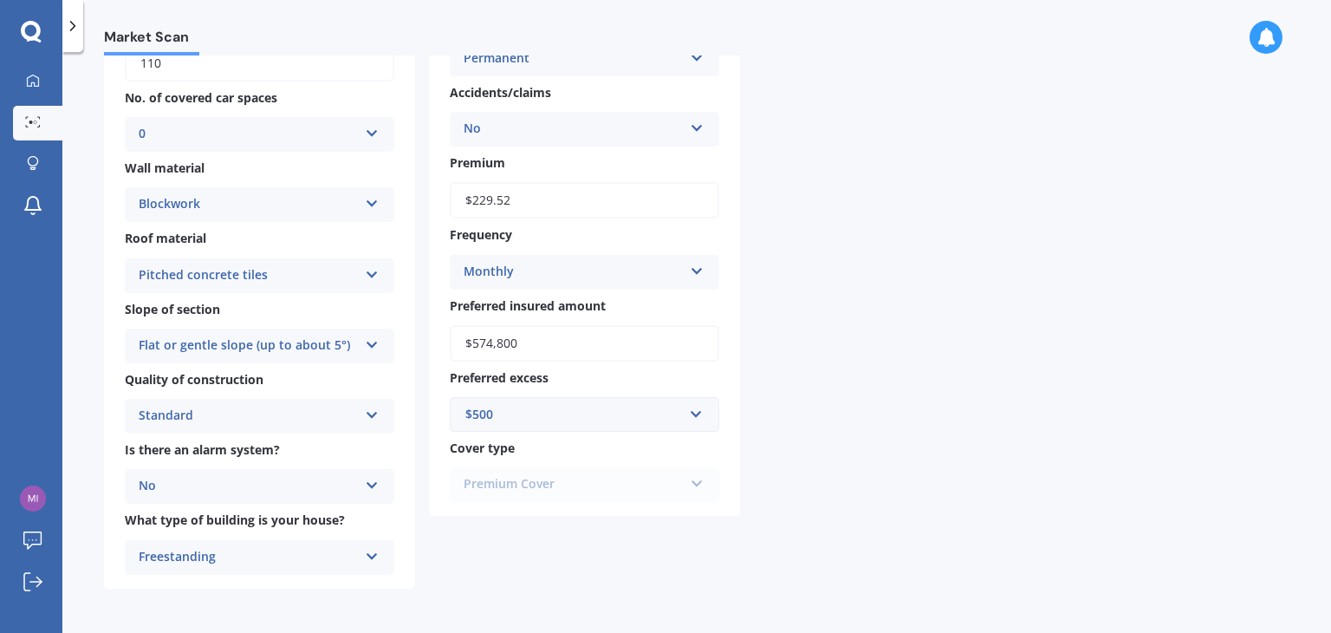
scroll to position [179, 0]
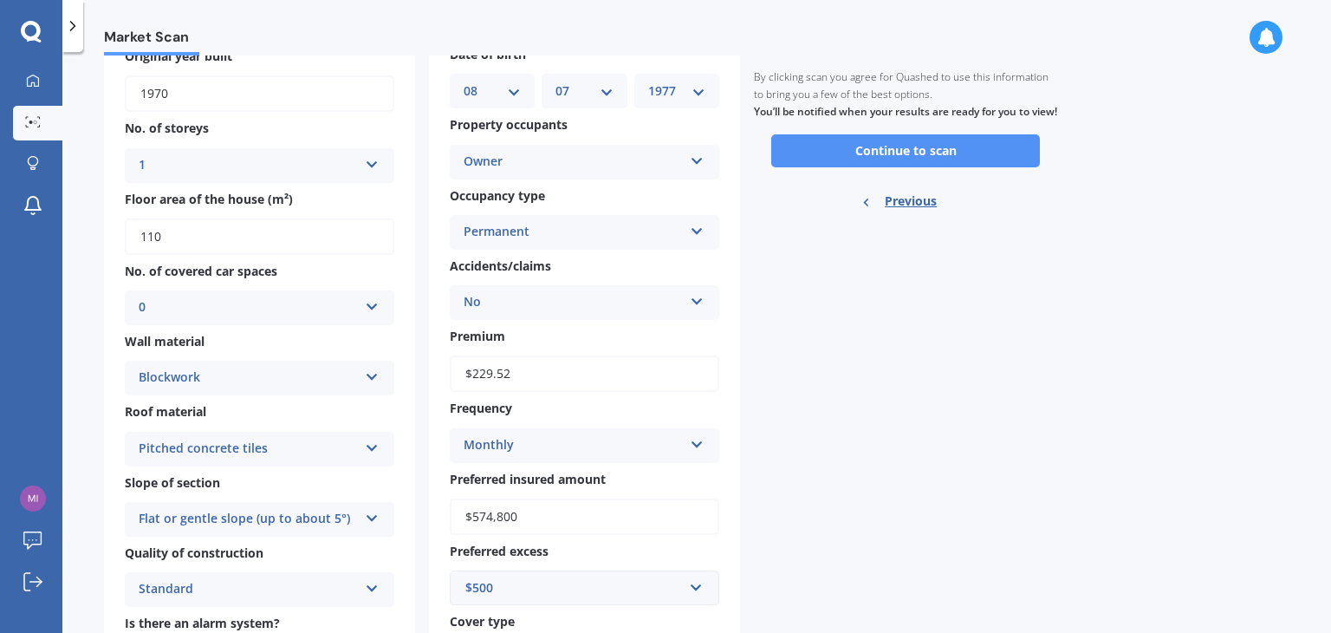
click at [851, 162] on button "Continue to scan" at bounding box center [905, 150] width 269 height 33
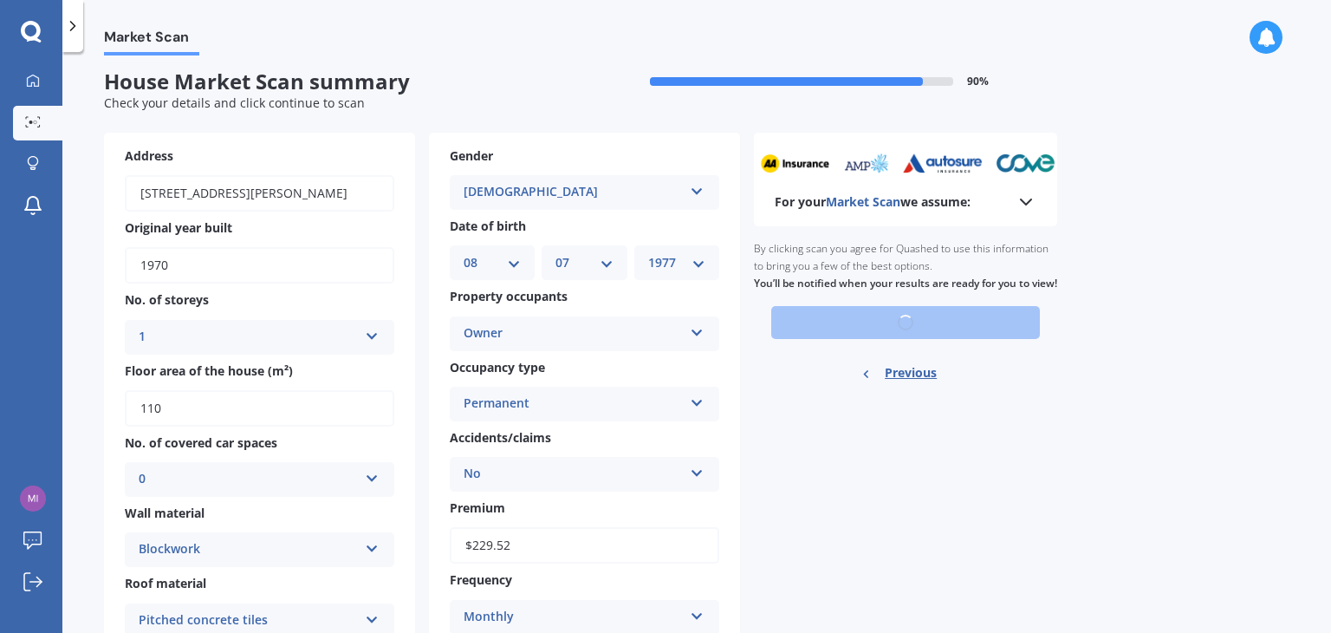
scroll to position [5, 0]
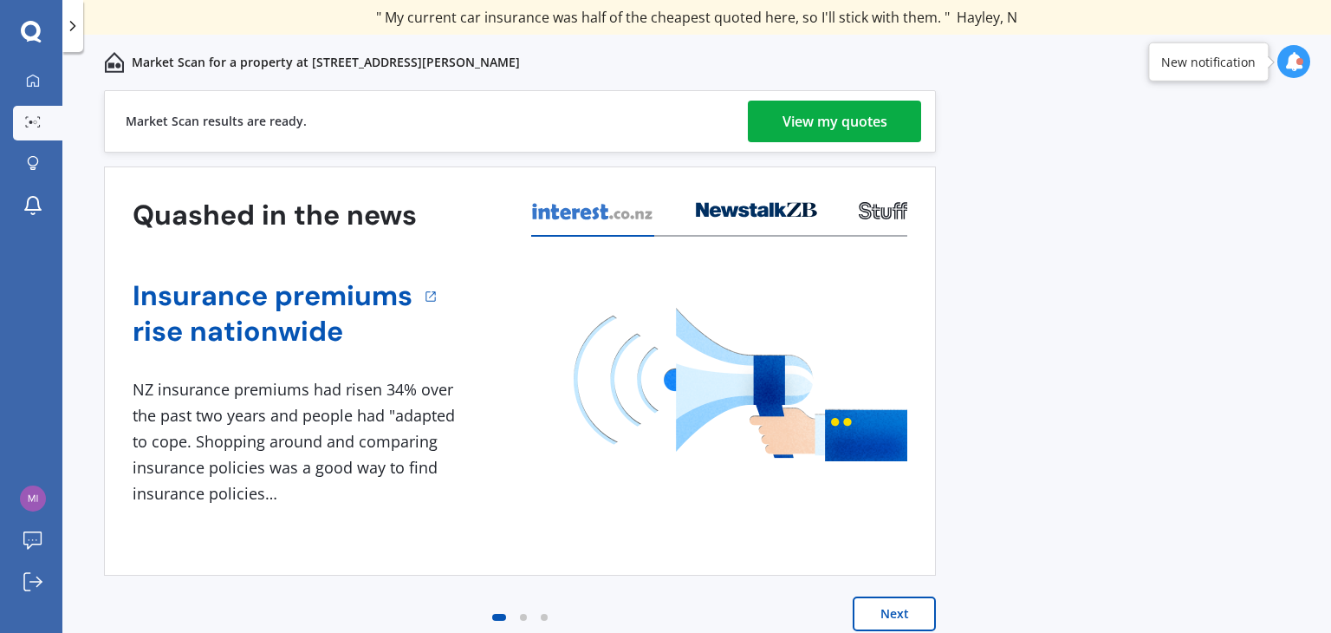
click at [848, 127] on div "View my quotes" at bounding box center [835, 122] width 105 height 42
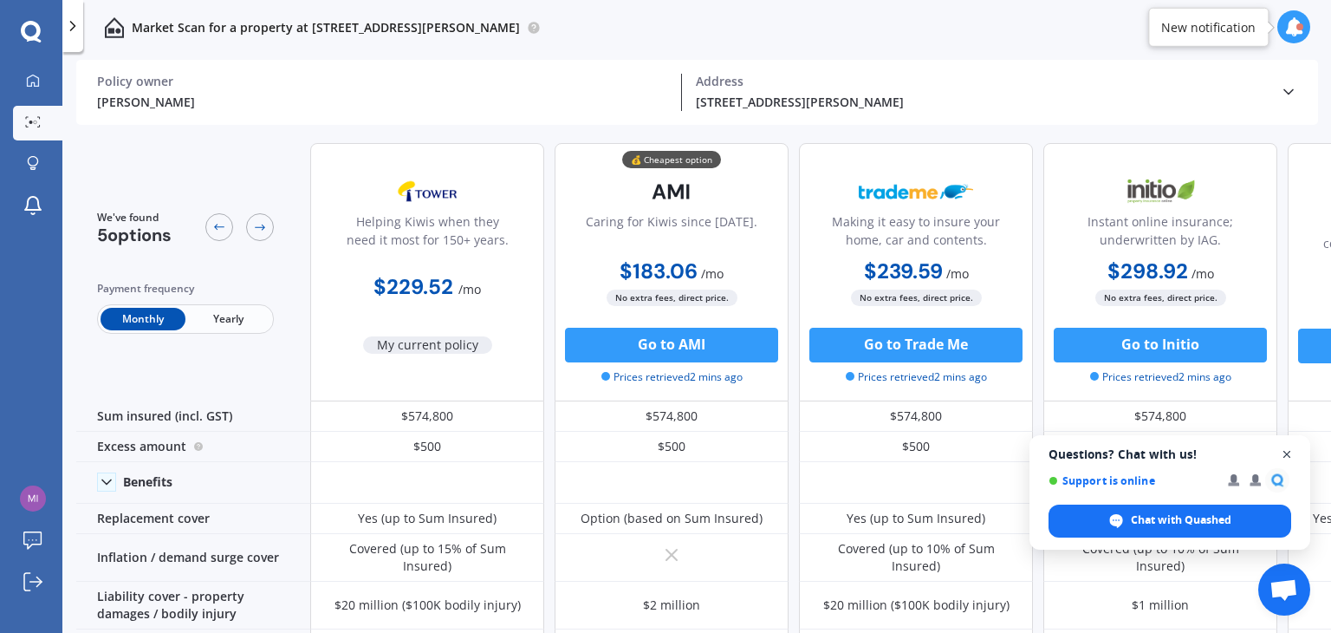
click at [1286, 455] on span "Open chat" at bounding box center [1288, 455] width 22 height 22
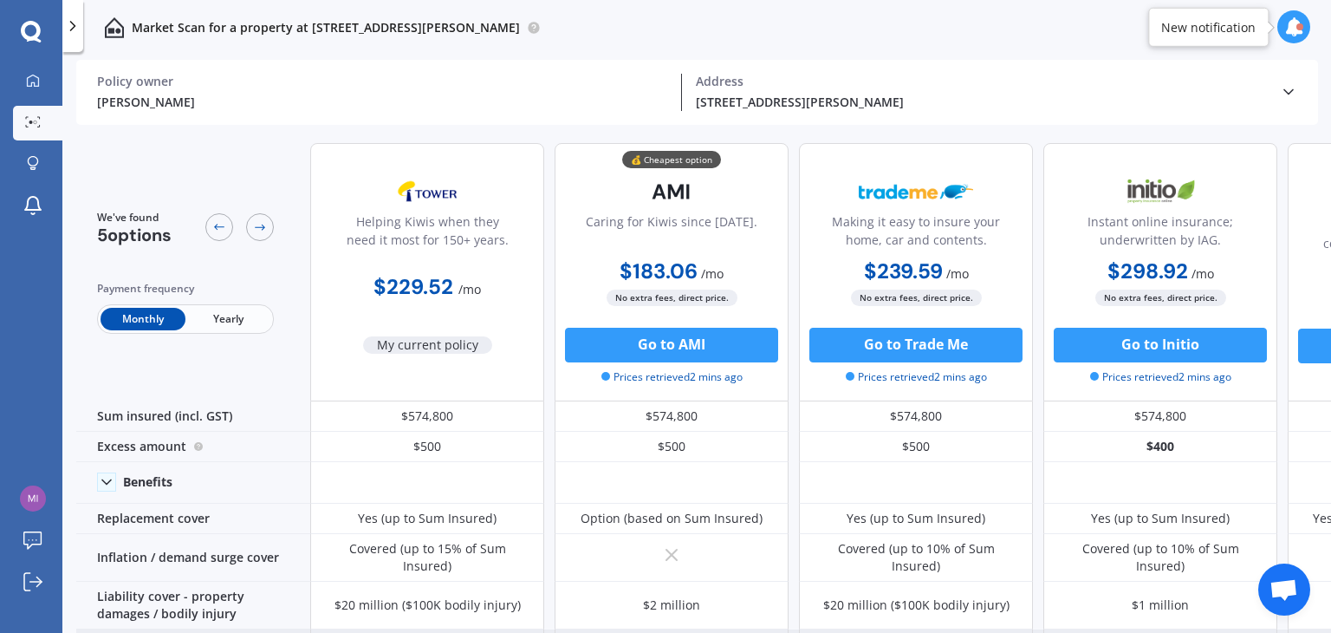
drag, startPoint x: 1082, startPoint y: 623, endPoint x: 1091, endPoint y: 623, distance: 9.5
click at [1091, 629] on div "Covered (up to $25,000)" at bounding box center [1160, 644] width 234 height 30
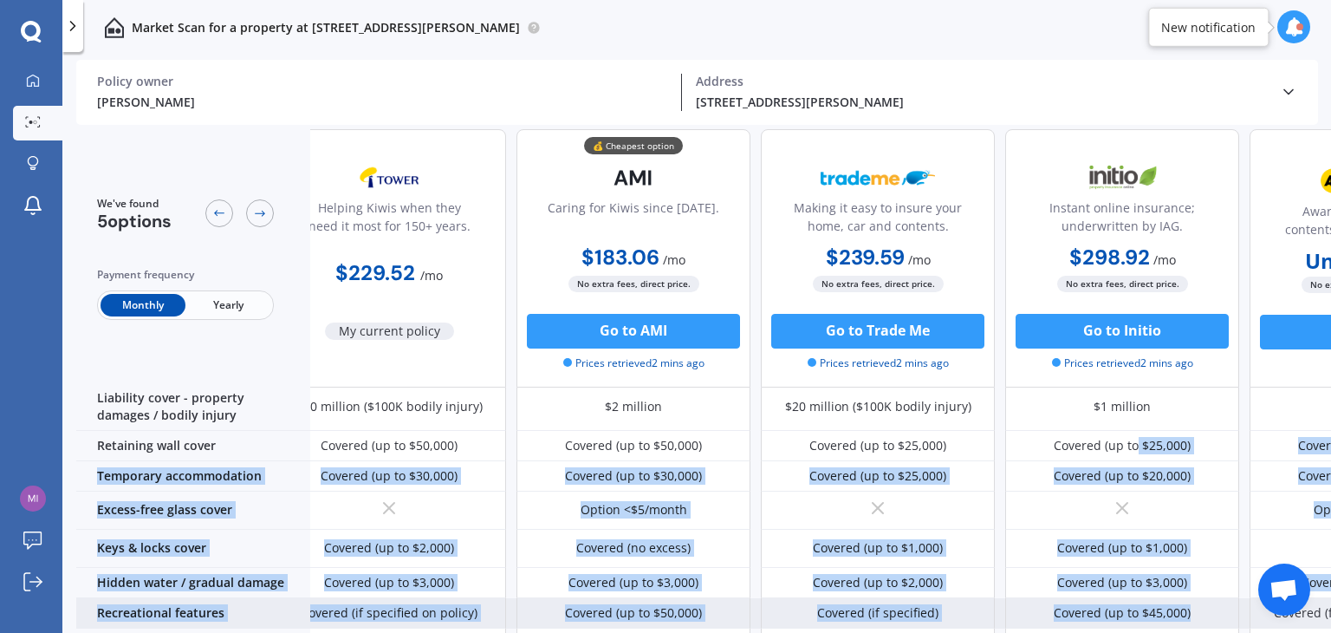
drag, startPoint x: 1134, startPoint y: 621, endPoint x: 1234, endPoint y: 587, distance: 105.5
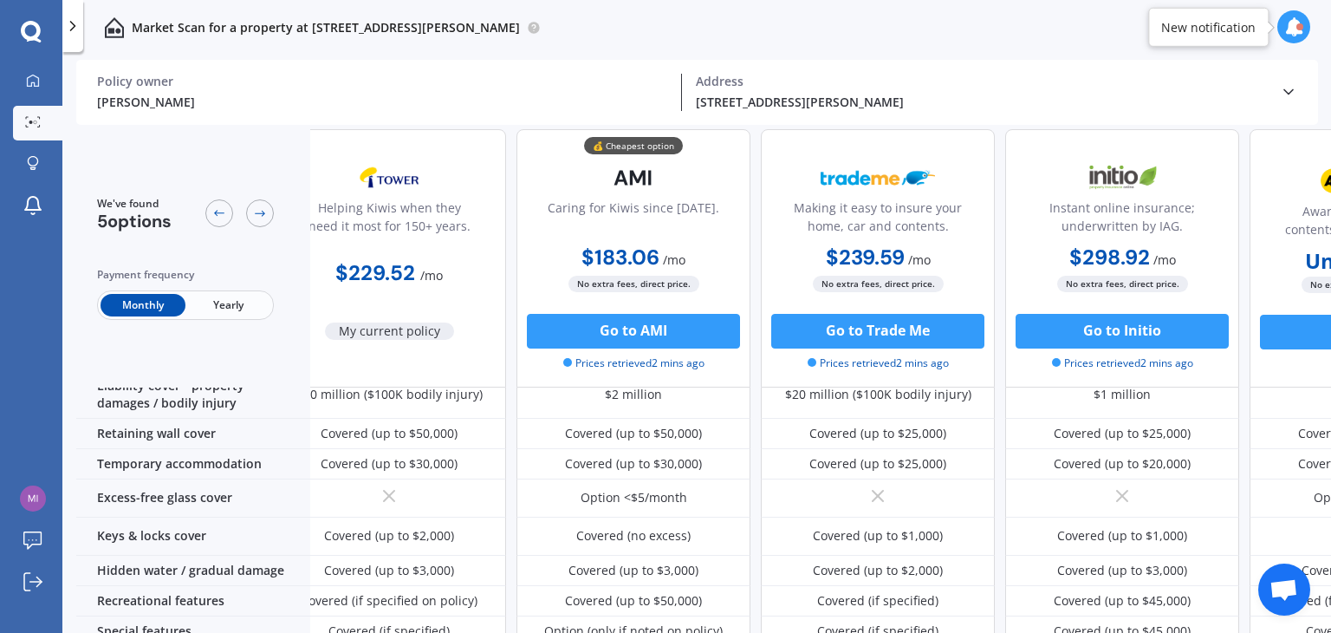
click at [1242, 298] on div "Helping Kiwis when they need it most for 150+ years. $229.52 / mo My current po…" at bounding box center [878, 258] width 1212 height 258
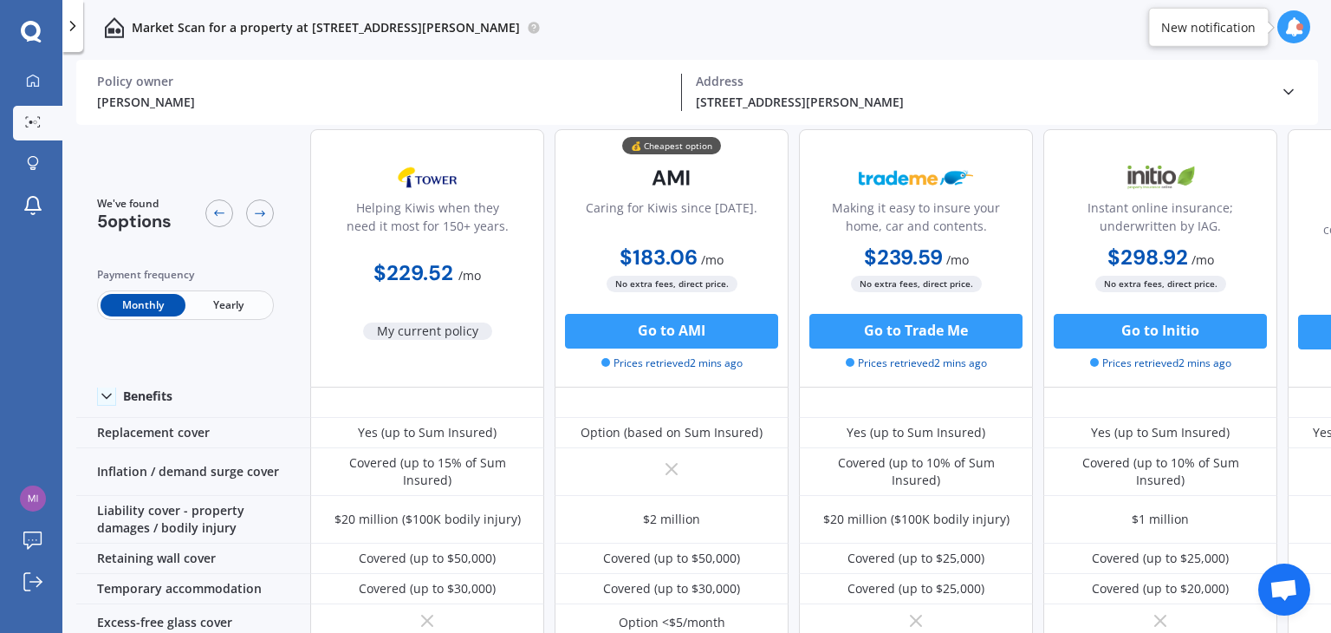
scroll to position [87, 0]
click at [260, 212] on icon at bounding box center [260, 213] width 14 height 14
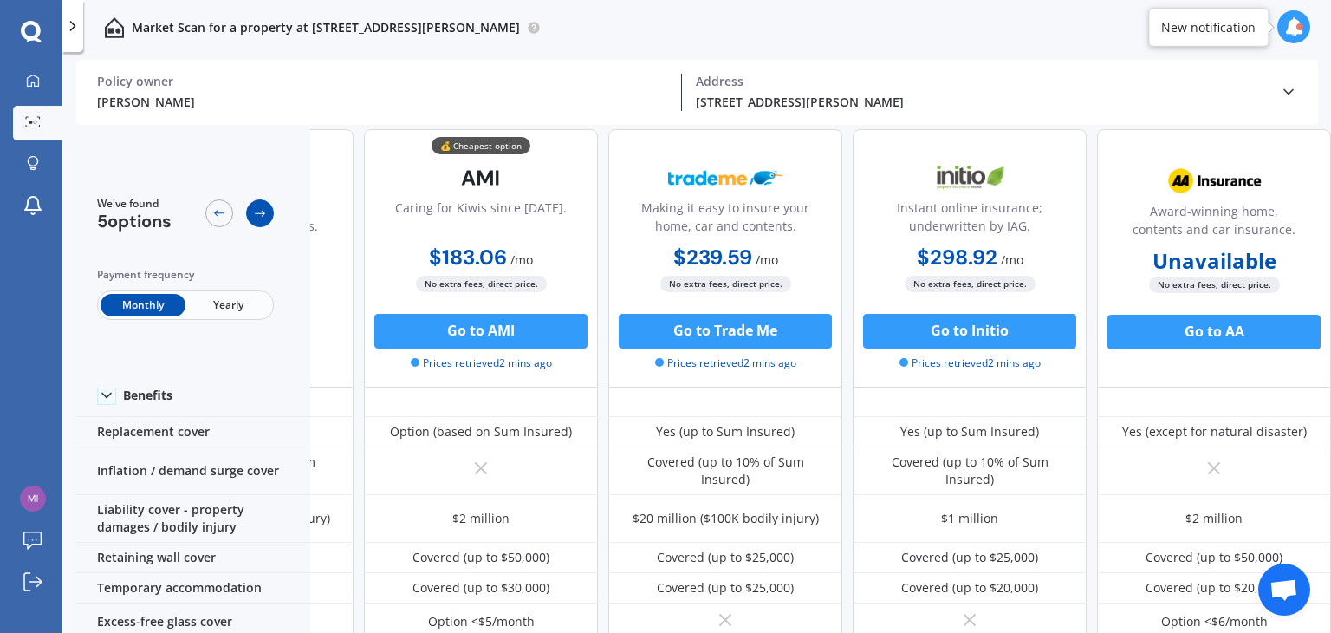
scroll to position [87, 198]
click at [260, 212] on icon at bounding box center [260, 213] width 14 height 14
click at [244, 306] on span "Yearly" at bounding box center [227, 305] width 85 height 23
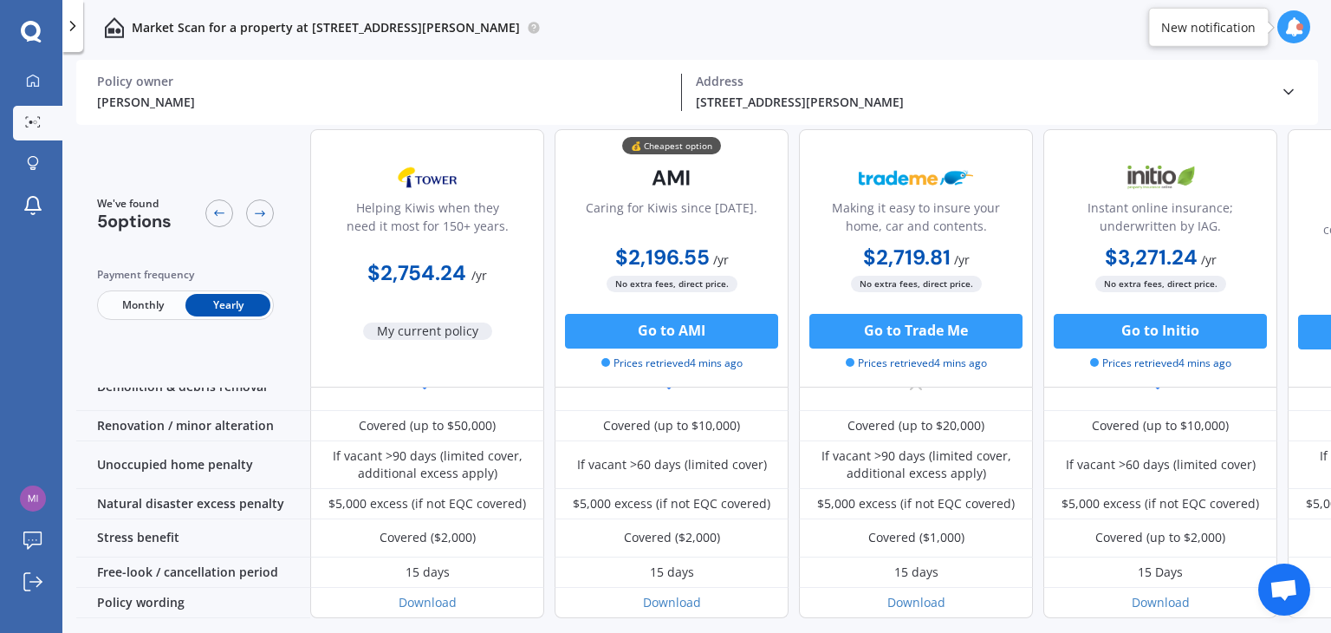
scroll to position [818, 0]
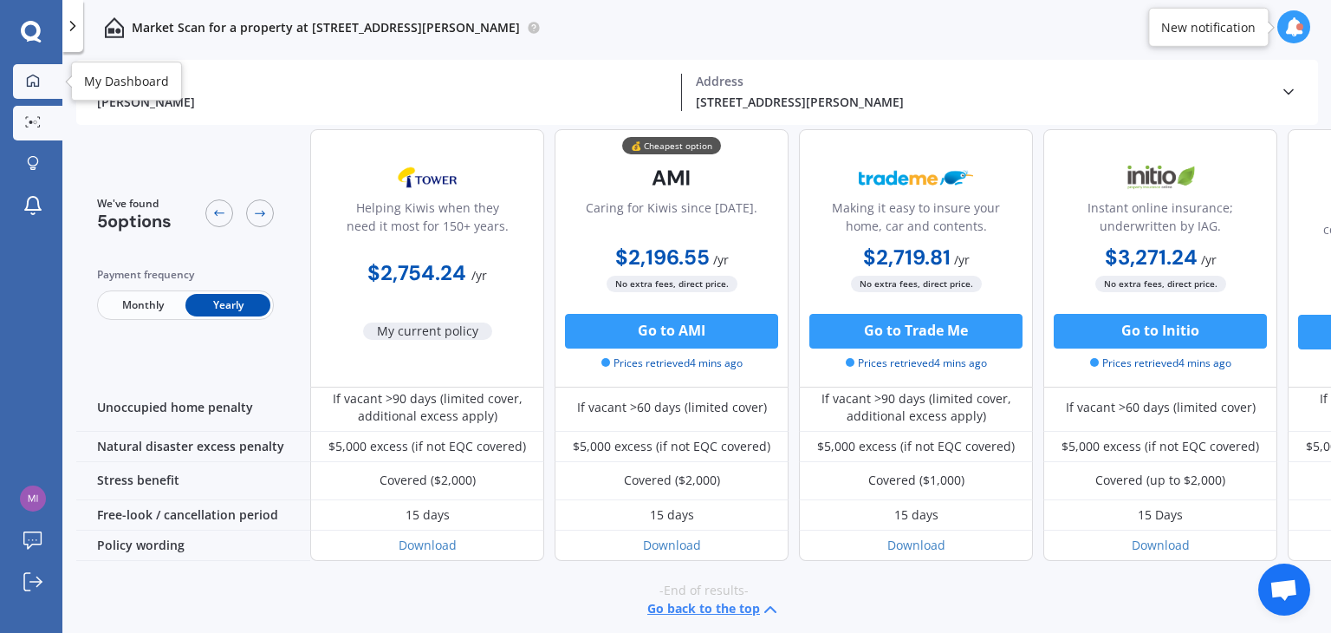
click at [27, 74] on icon at bounding box center [33, 81] width 14 height 14
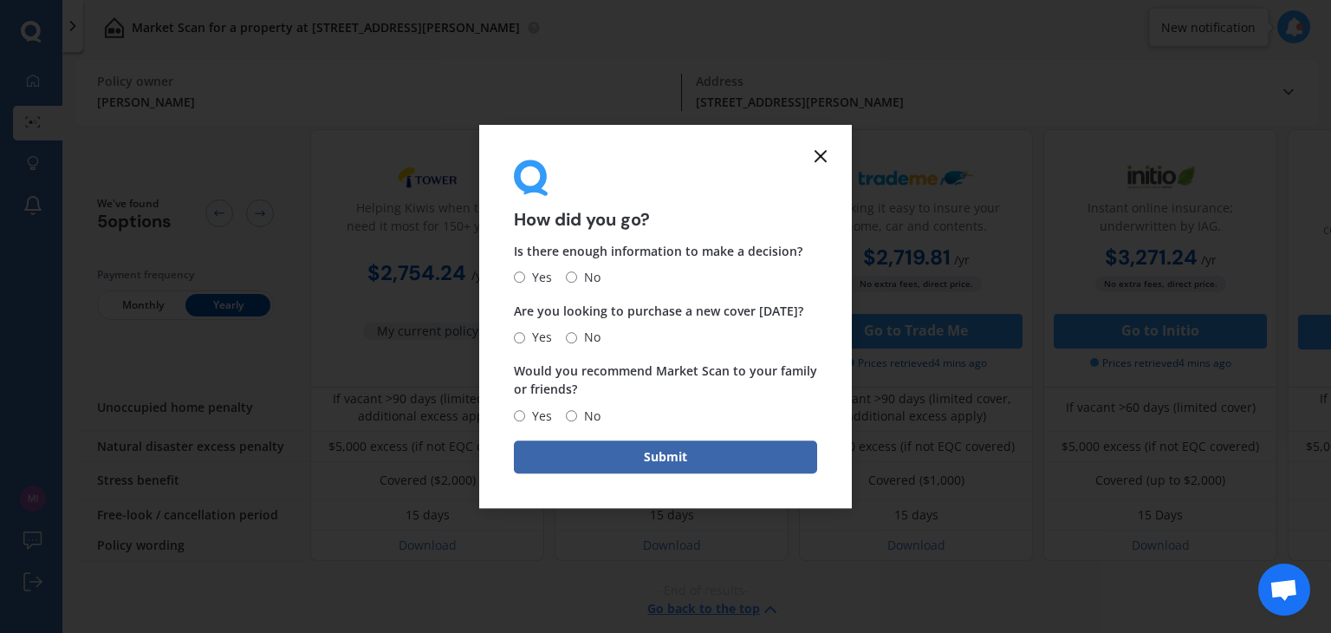
click at [508, 270] on form "How did you go? Is there enough information to make a decision? Yes No Are you …" at bounding box center [665, 316] width 373 height 383
click at [516, 274] on input "Yes" at bounding box center [519, 277] width 11 height 11
radio input "true"
click at [575, 337] on input "No" at bounding box center [571, 337] width 11 height 11
radio input "true"
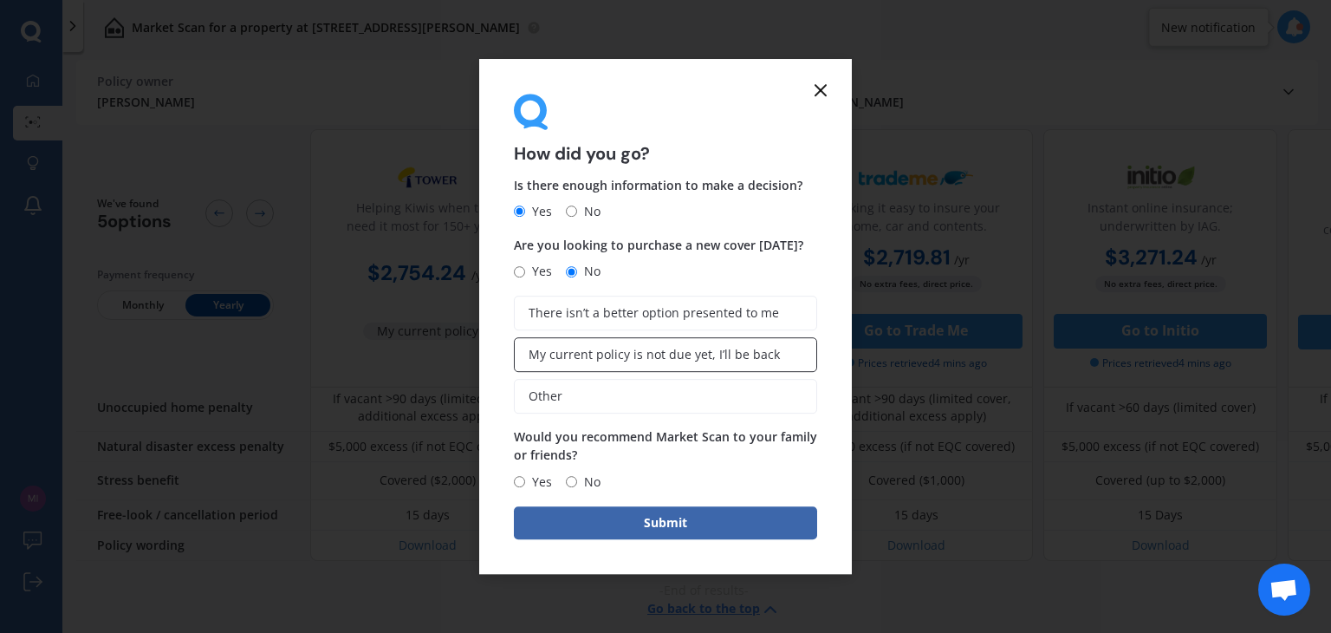
click at [677, 358] on span "My current policy is not due yet, I’ll be back" at bounding box center [654, 355] width 251 height 15
click at [0, 0] on input "My current policy is not due yet, I’ll be back" at bounding box center [0, 0] width 0 height 0
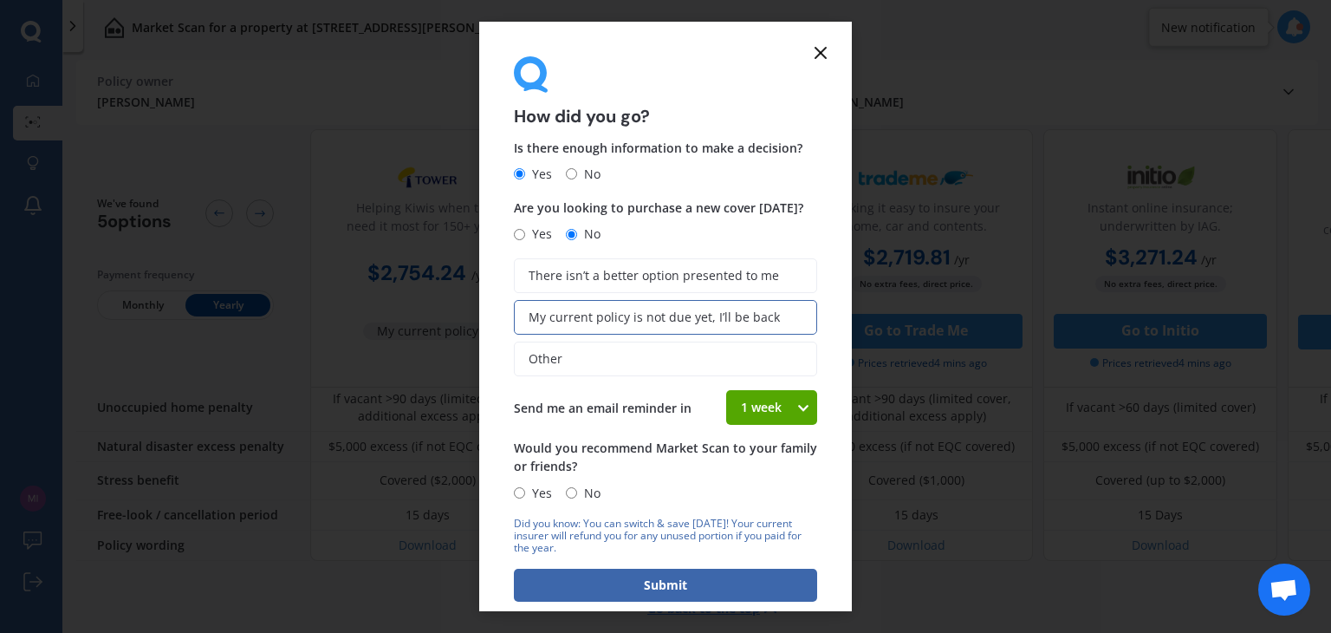
click at [796, 406] on icon at bounding box center [803, 407] width 15 height 17
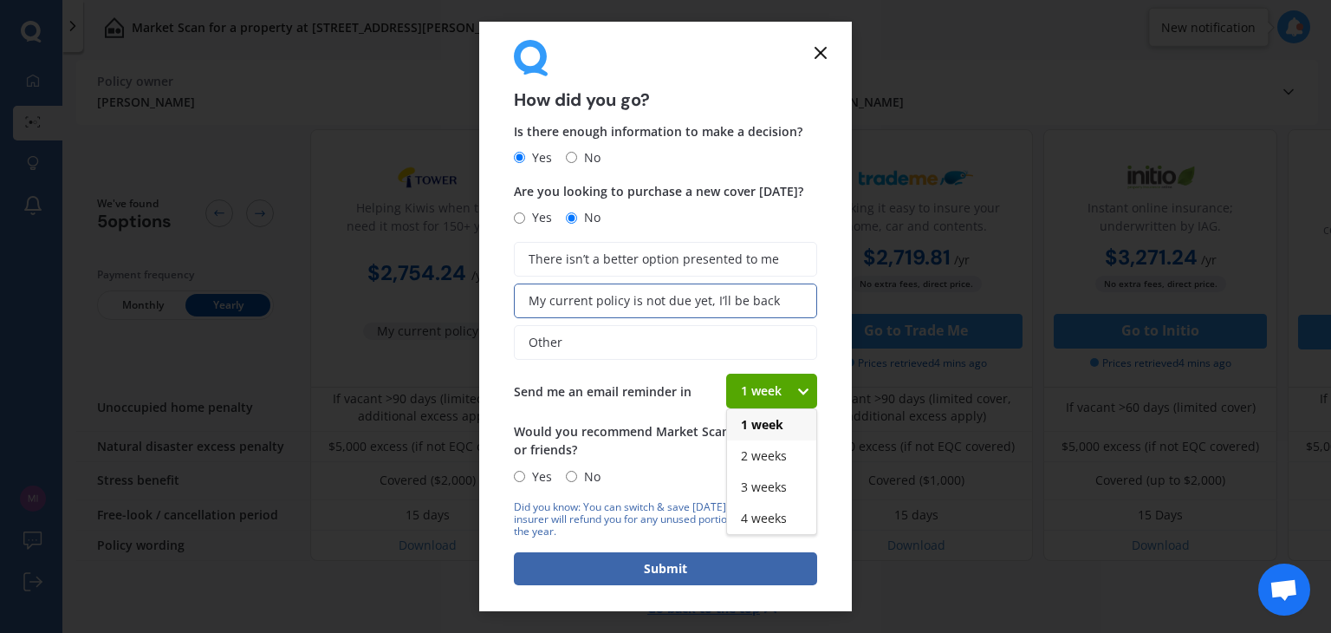
scroll to position [25, 0]
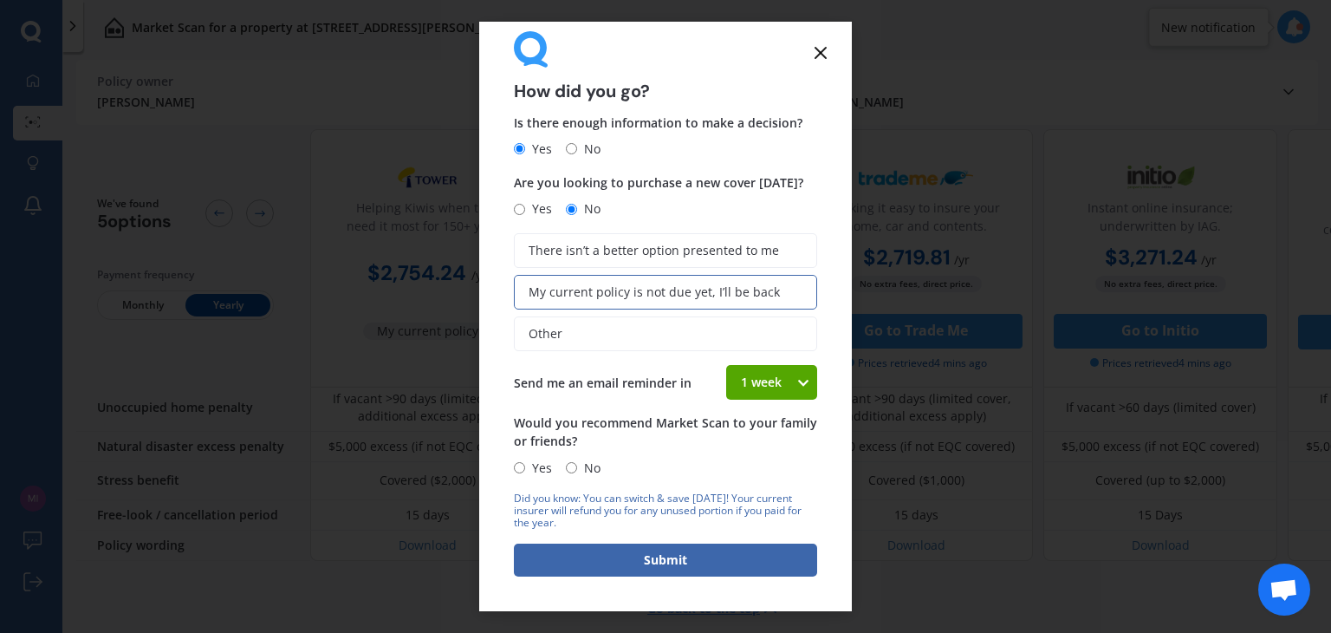
click at [816, 49] on line at bounding box center [821, 53] width 10 height 10
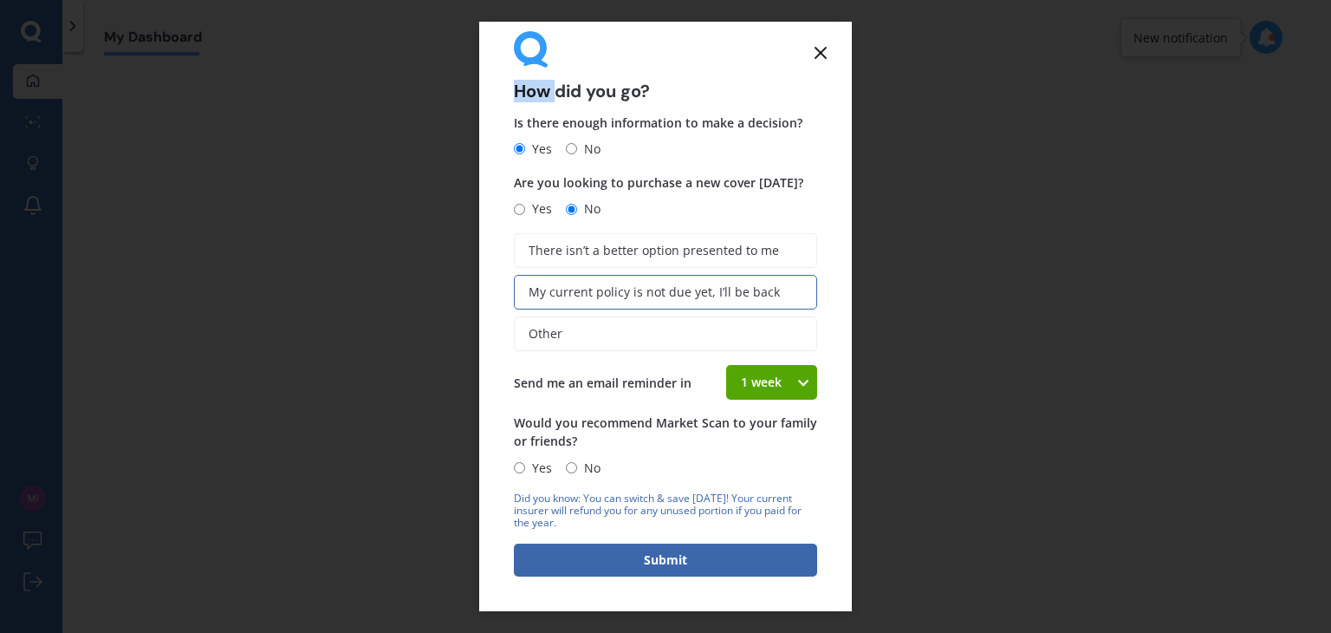
click at [816, 49] on line at bounding box center [821, 53] width 10 height 10
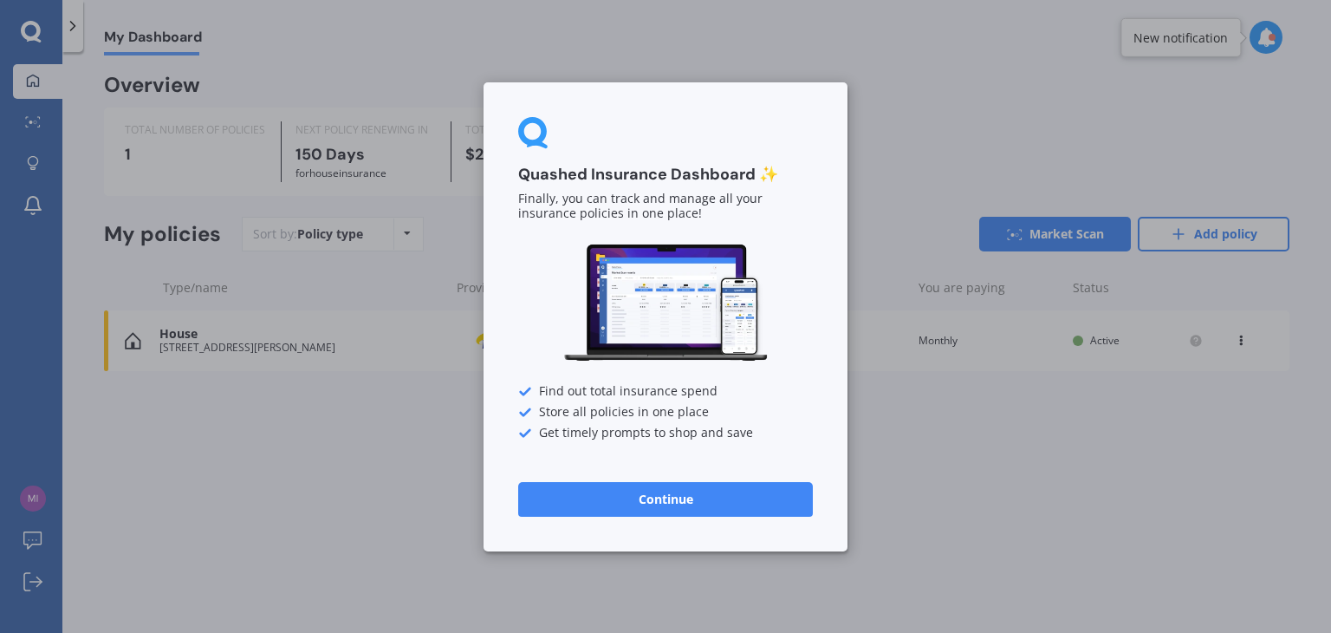
click at [820, 51] on div "Quashed Insurance Dashboard ✨ Finally, you can track and manage all your insura…" at bounding box center [665, 316] width 1331 height 633
click at [662, 504] on button "Continue" at bounding box center [665, 498] width 295 height 35
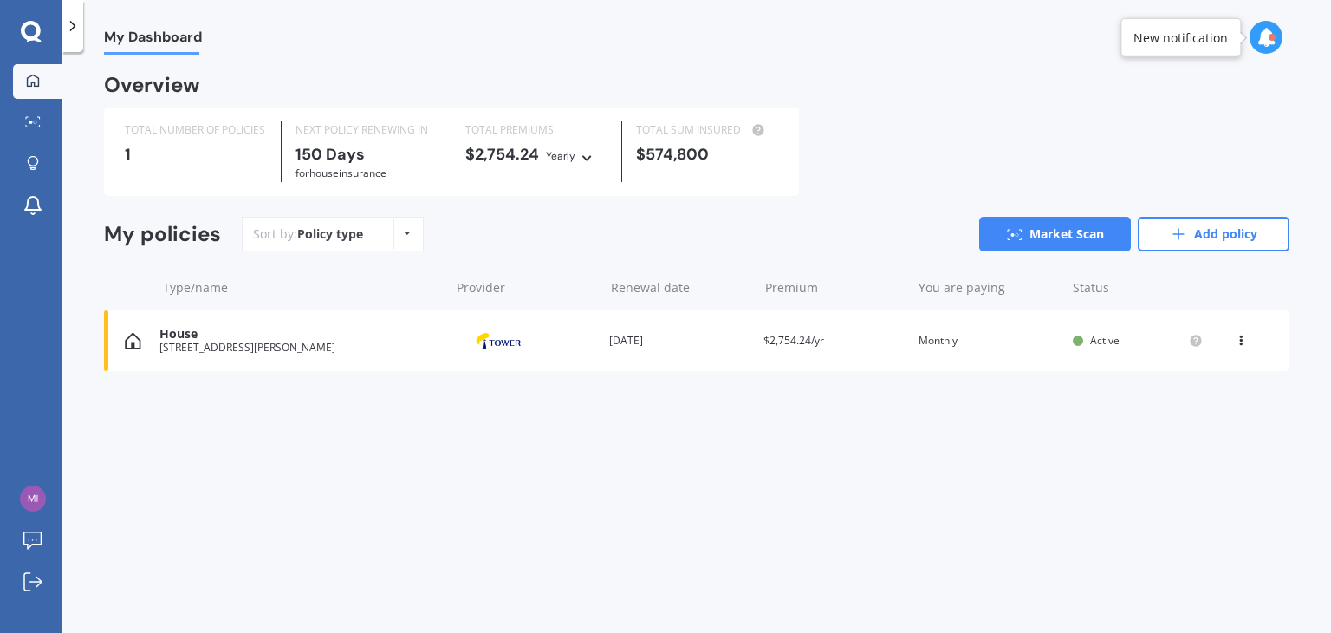
click at [496, 24] on div "My Dashboard" at bounding box center [696, 27] width 1269 height 55
click at [70, 23] on icon at bounding box center [72, 25] width 17 height 17
